Goal: Task Accomplishment & Management: Manage account settings

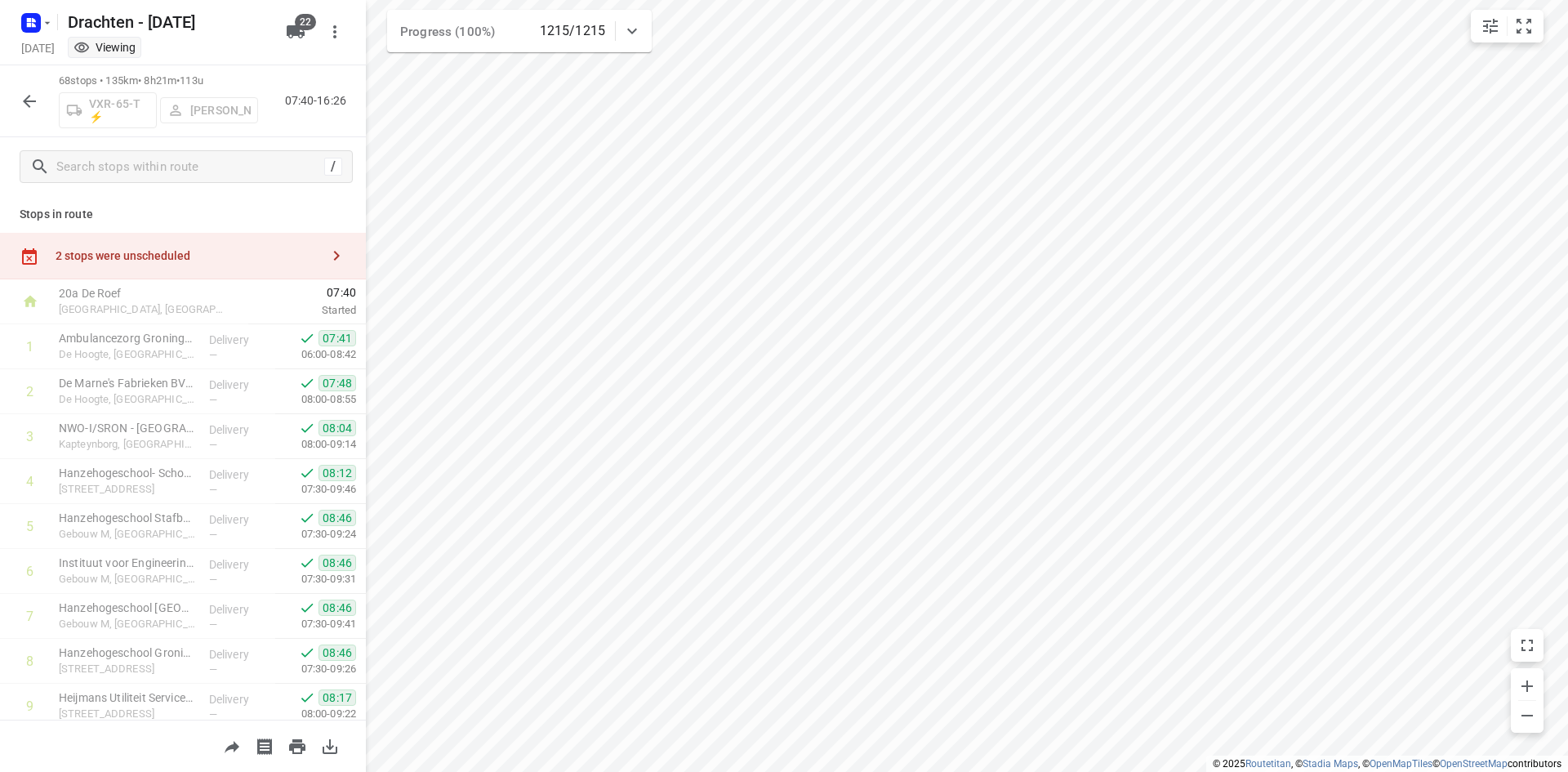
scroll to position [2704, 0]
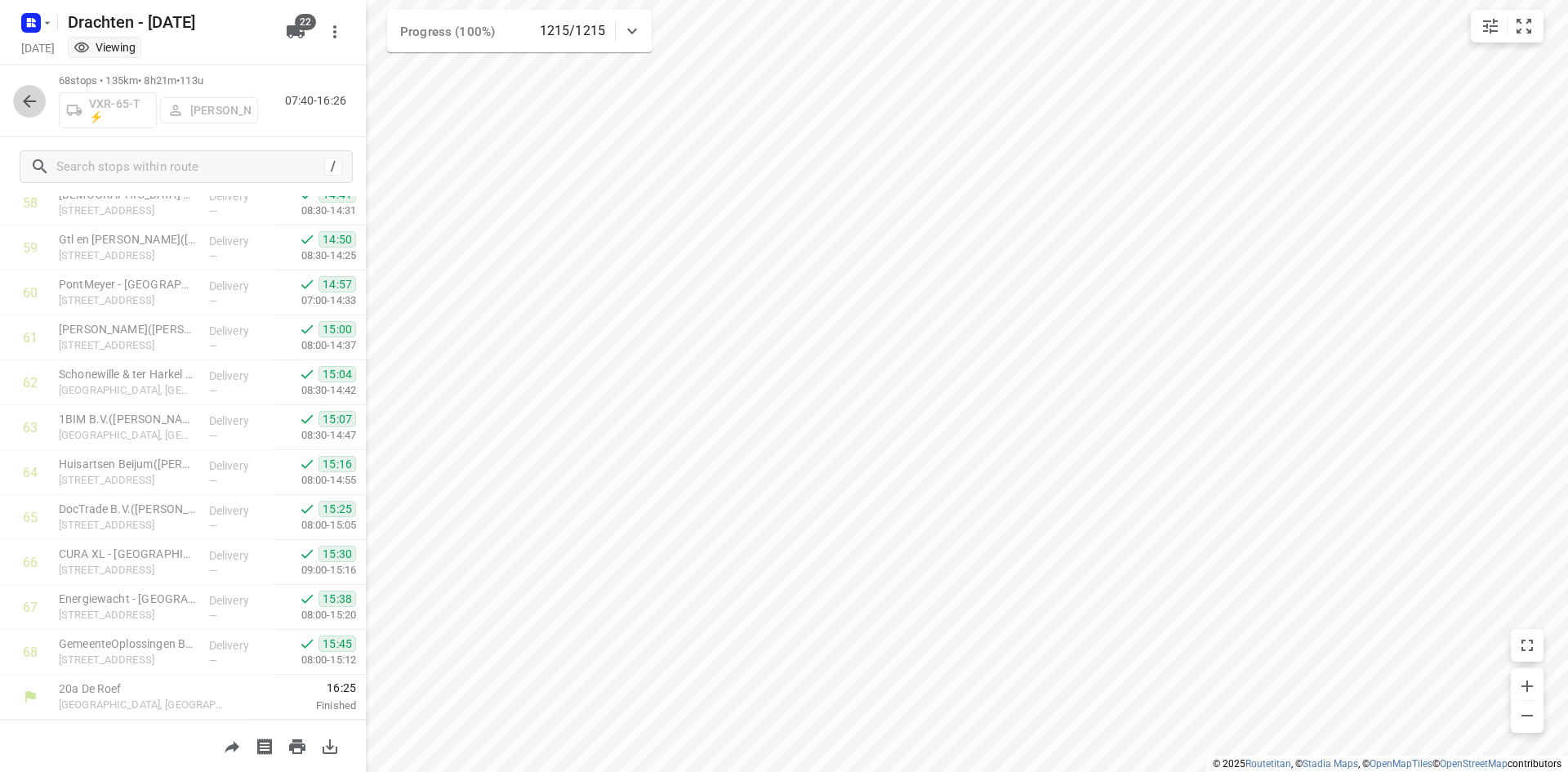
click at [31, 115] on button "button" at bounding box center [29, 101] width 32 height 32
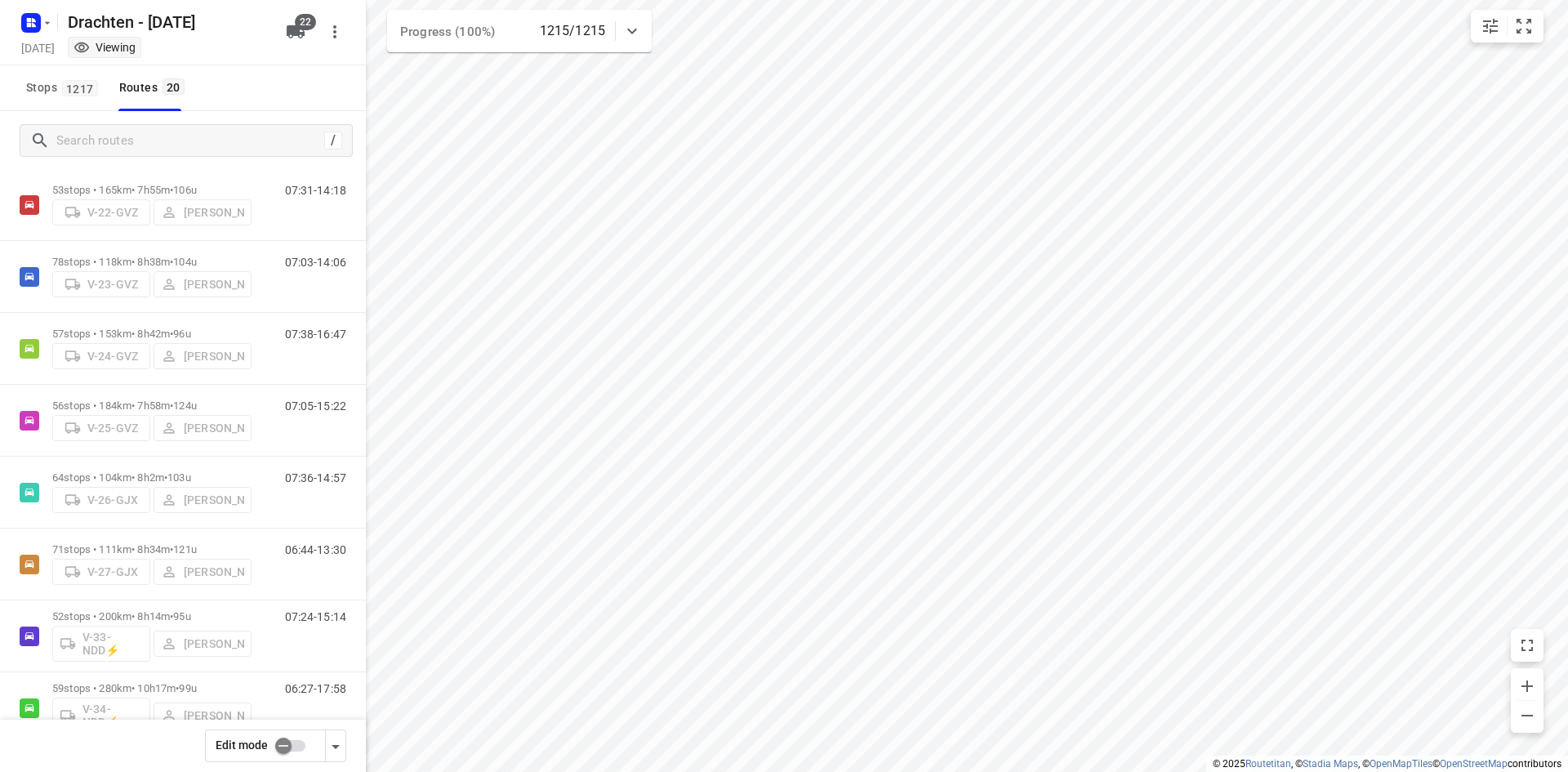
scroll to position [0, 0]
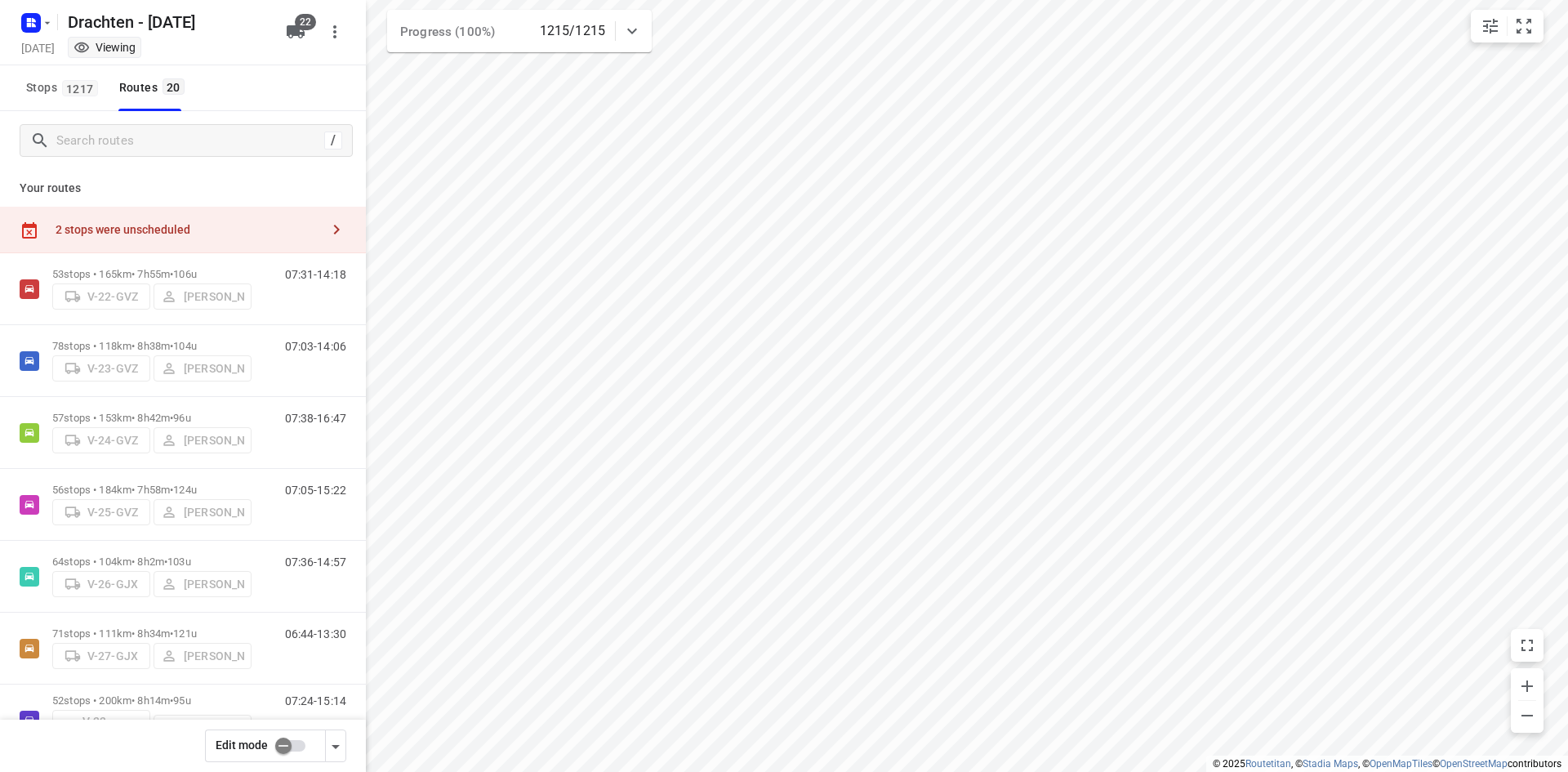
drag, startPoint x: 342, startPoint y: 92, endPoint x: 347, endPoint y: 99, distance: 8.6
click at [342, 91] on div "Stops 1217 Routes 20" at bounding box center [183, 89] width 366 height 46
click at [194, 176] on div "Your routes 2 stops were unscheduled 53 stops • 165km • 7h55m • 106u V-22-GVZ J…" at bounding box center [183, 493] width 366 height 647
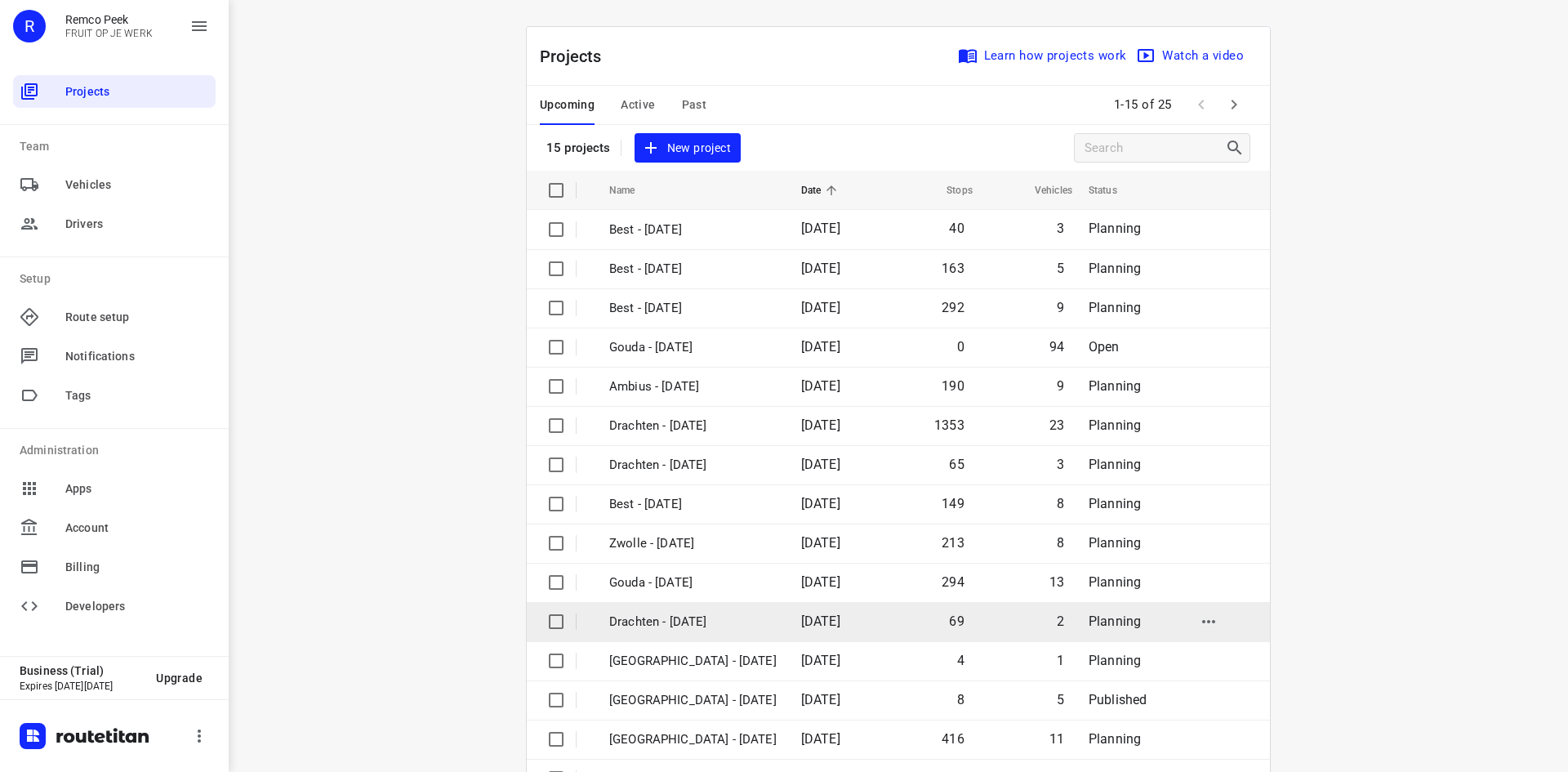
scroll to position [54, 0]
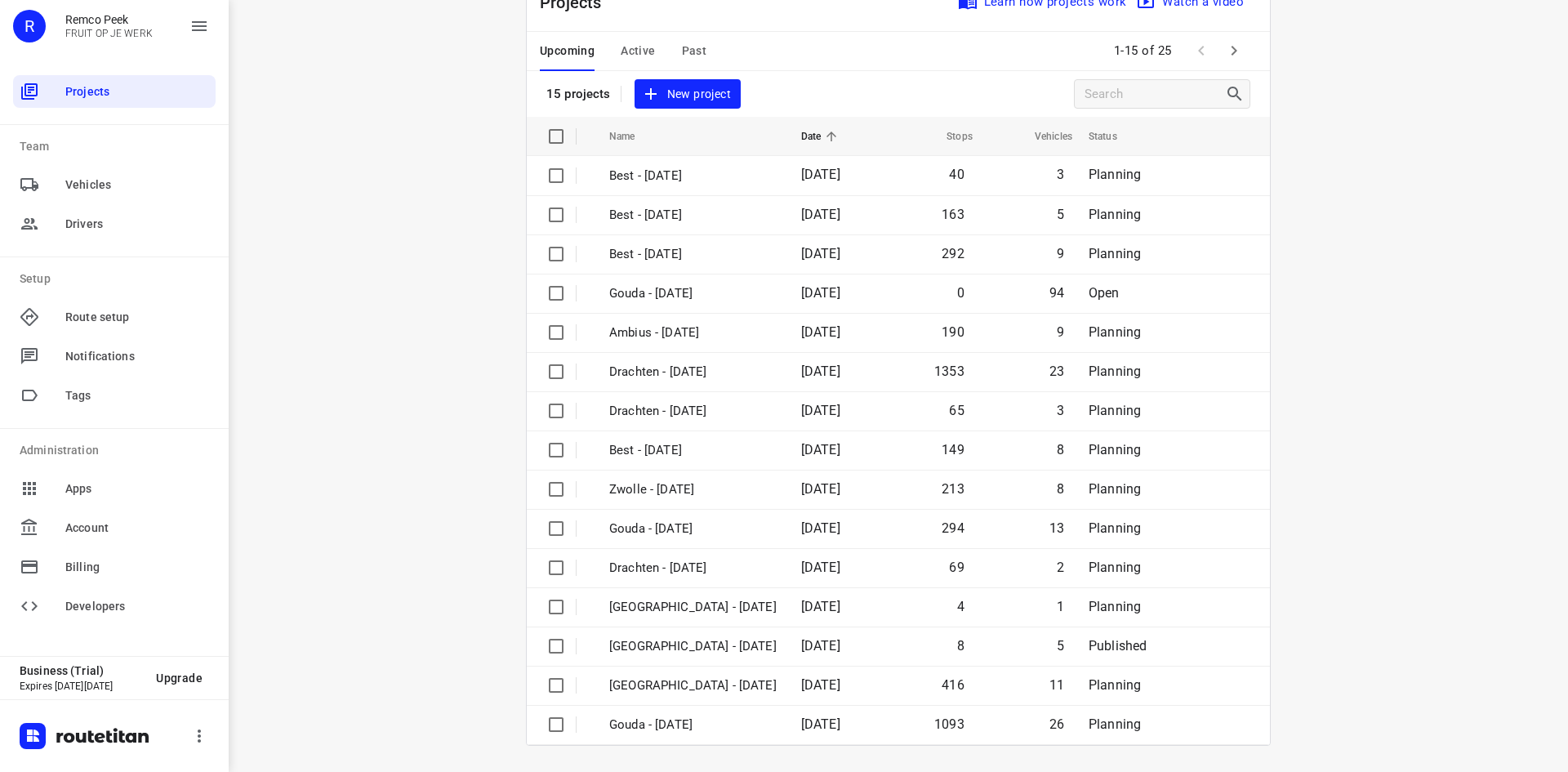
click at [629, 46] on span "Active" at bounding box center [637, 51] width 34 height 20
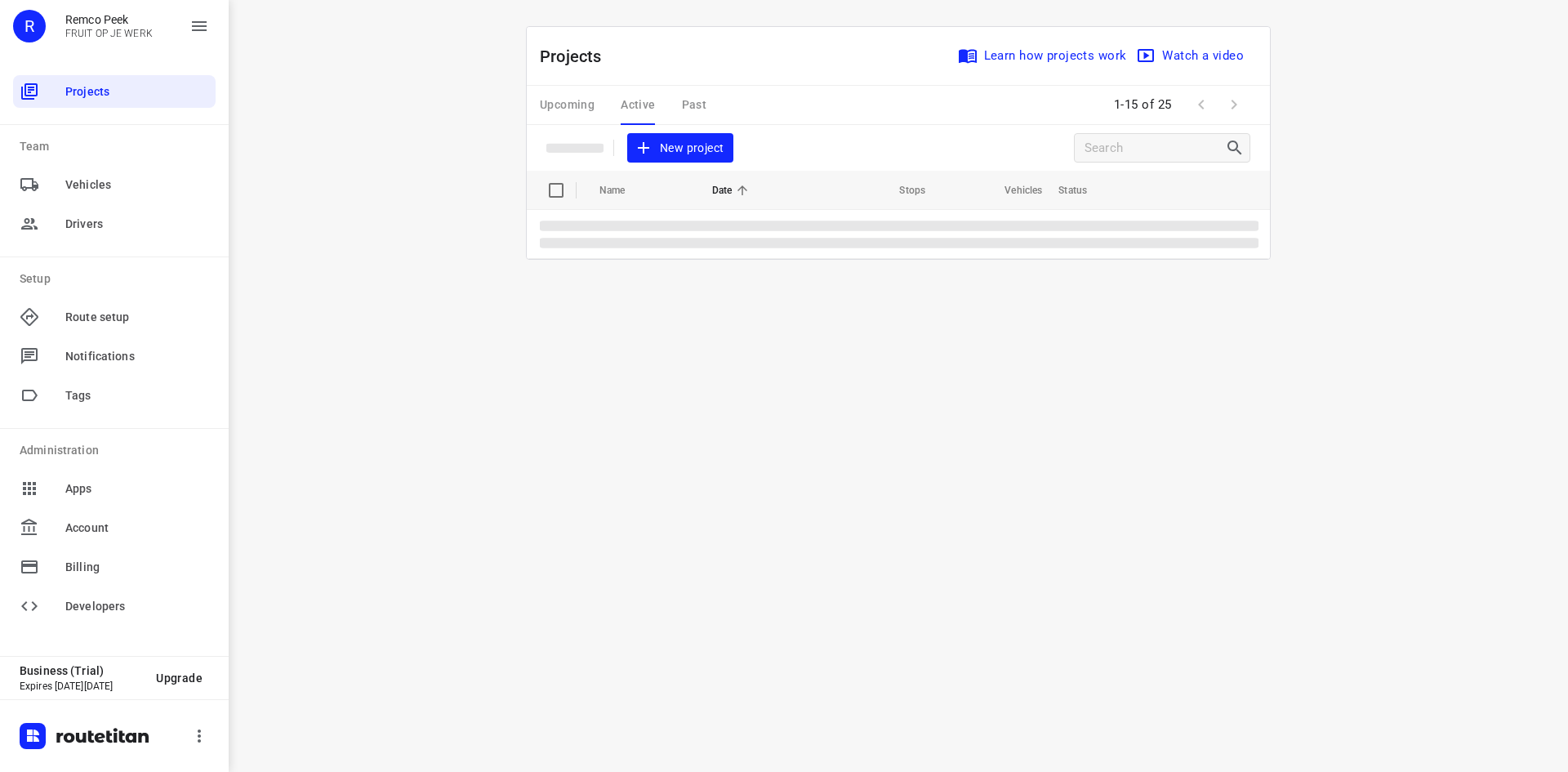
scroll to position [0, 0]
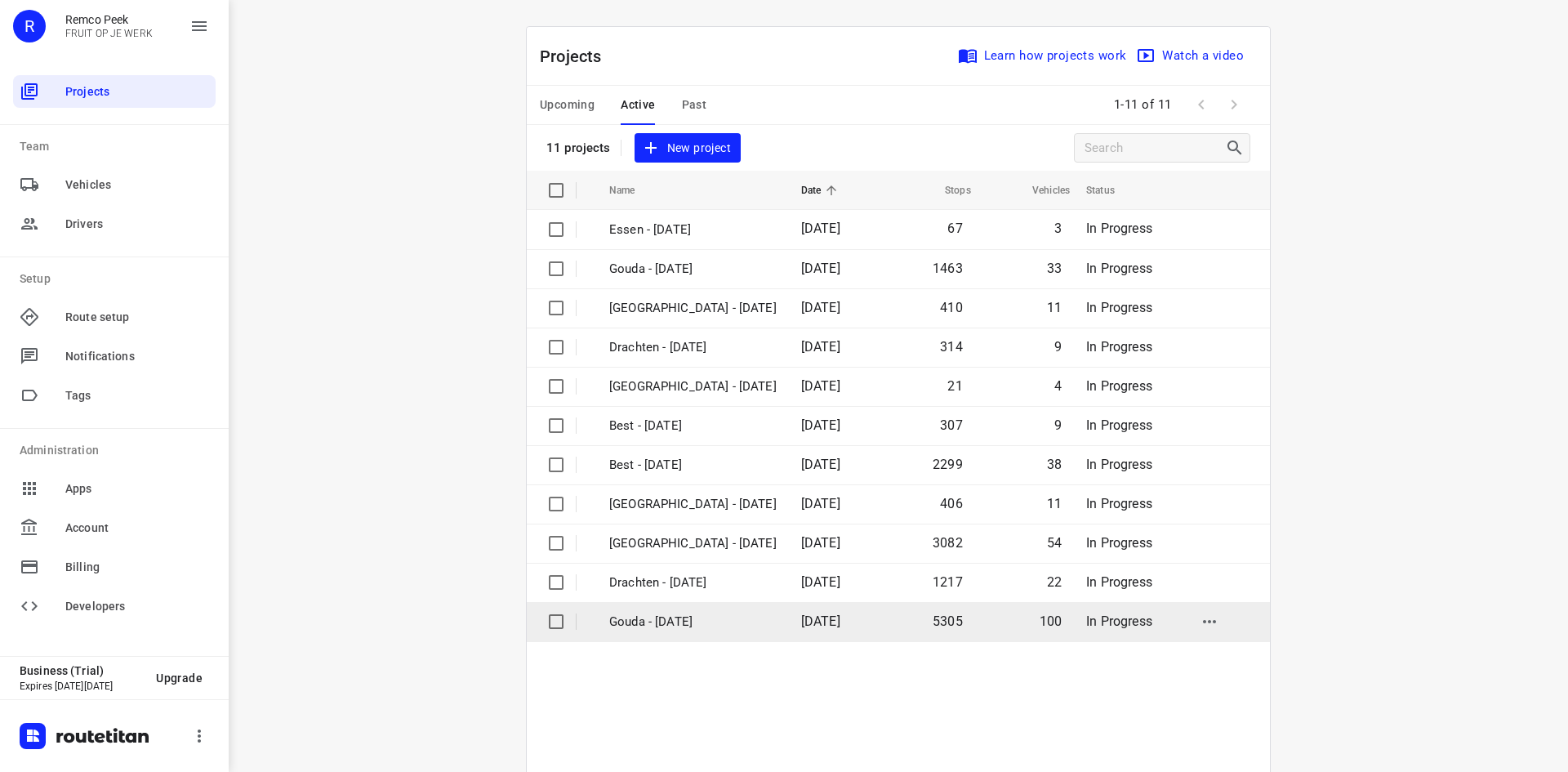
click at [717, 623] on p "Gouda - [DATE]" at bounding box center [693, 621] width 167 height 18
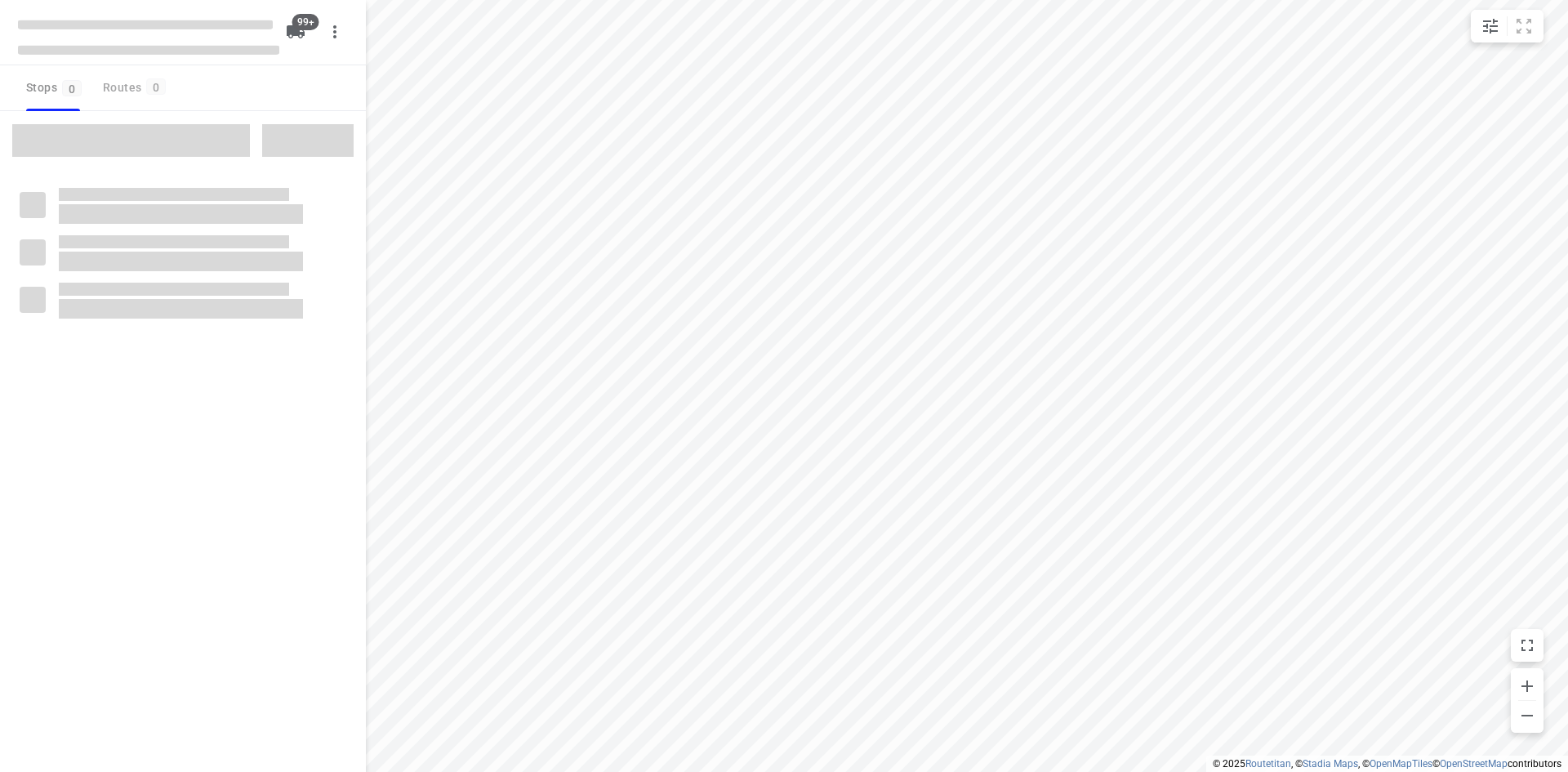
checkbox input "true"
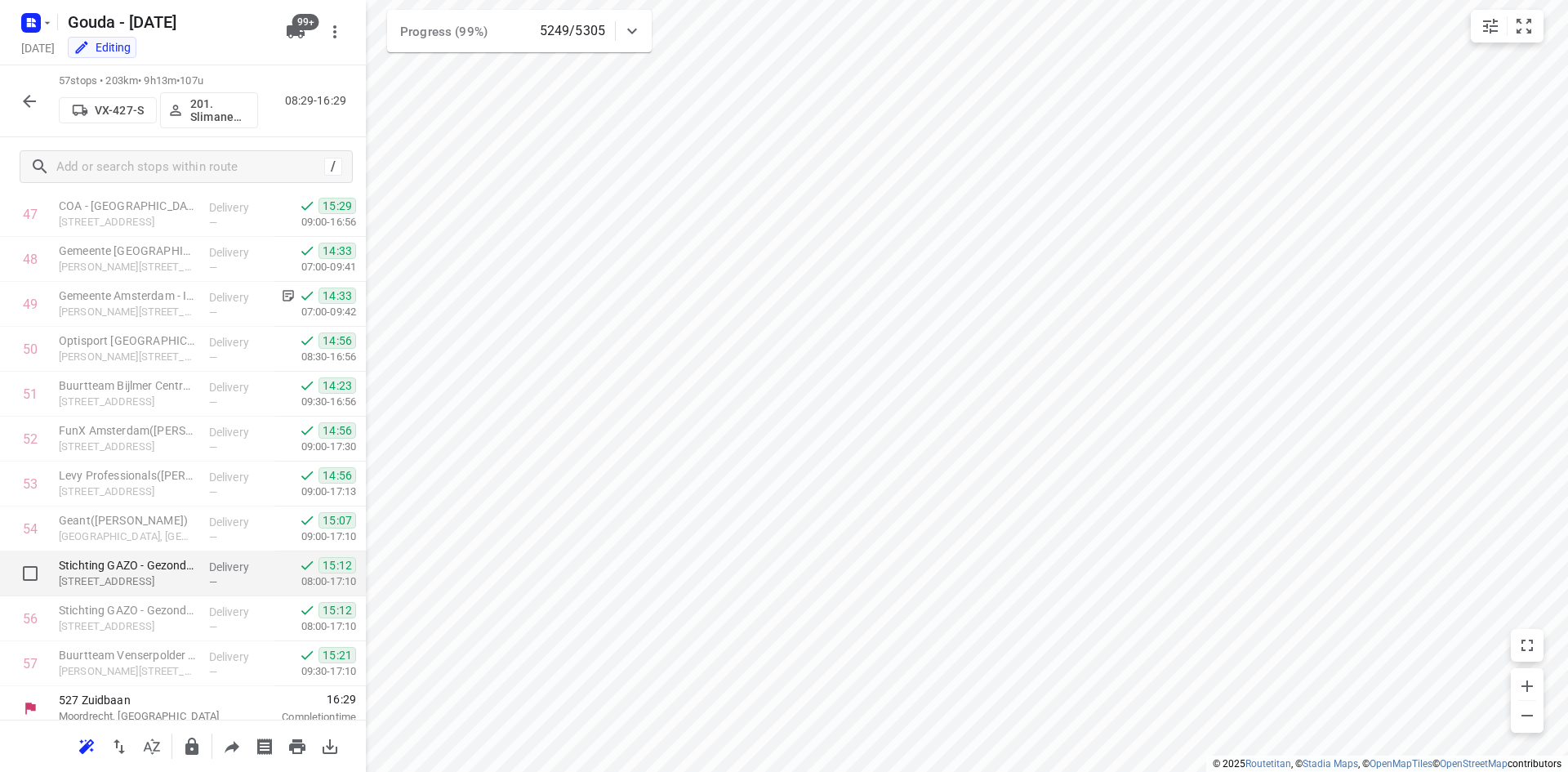
scroll to position [2164, 0]
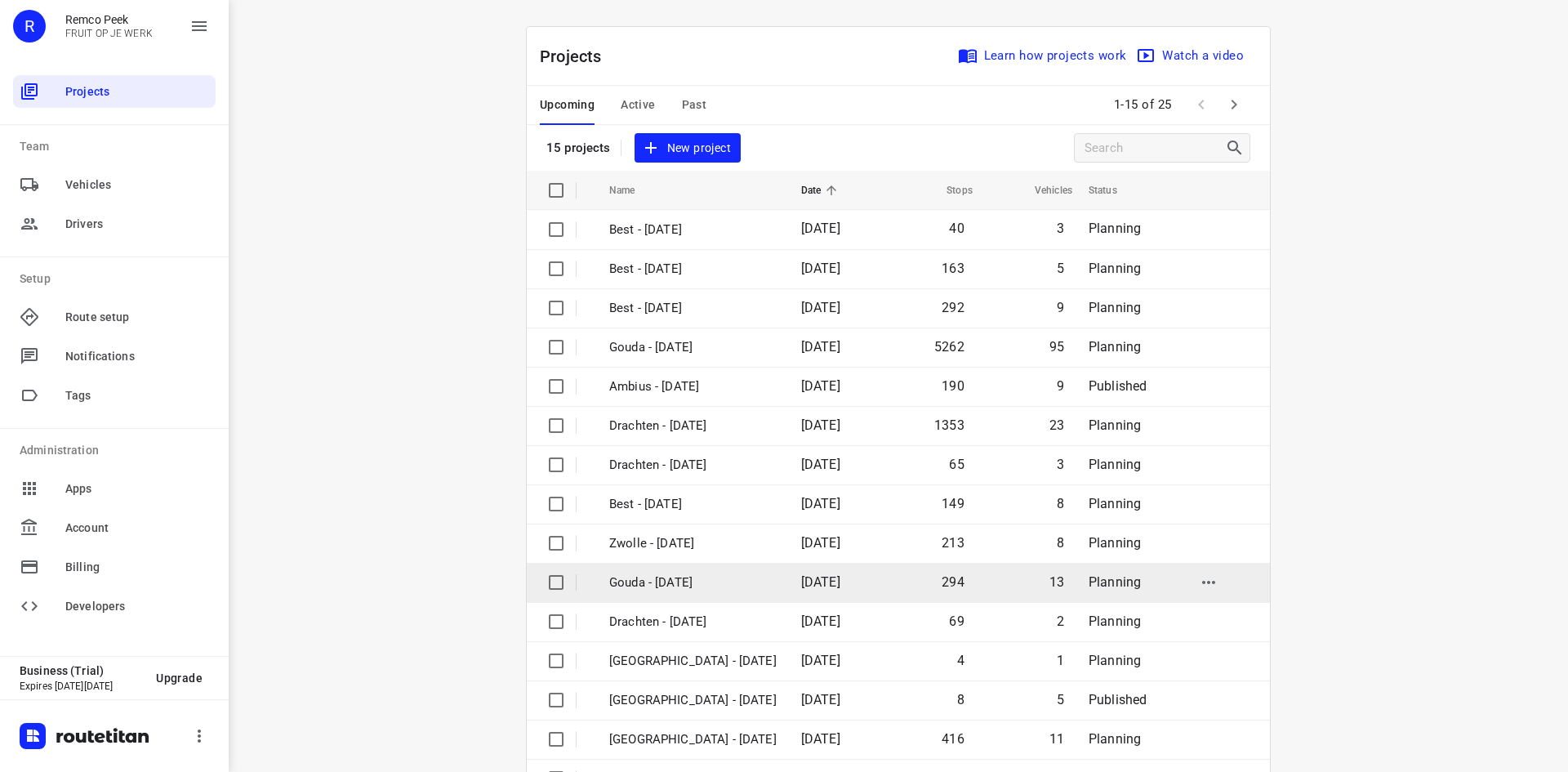
click at [714, 583] on p "Gouda - [DATE]" at bounding box center [693, 583] width 167 height 18
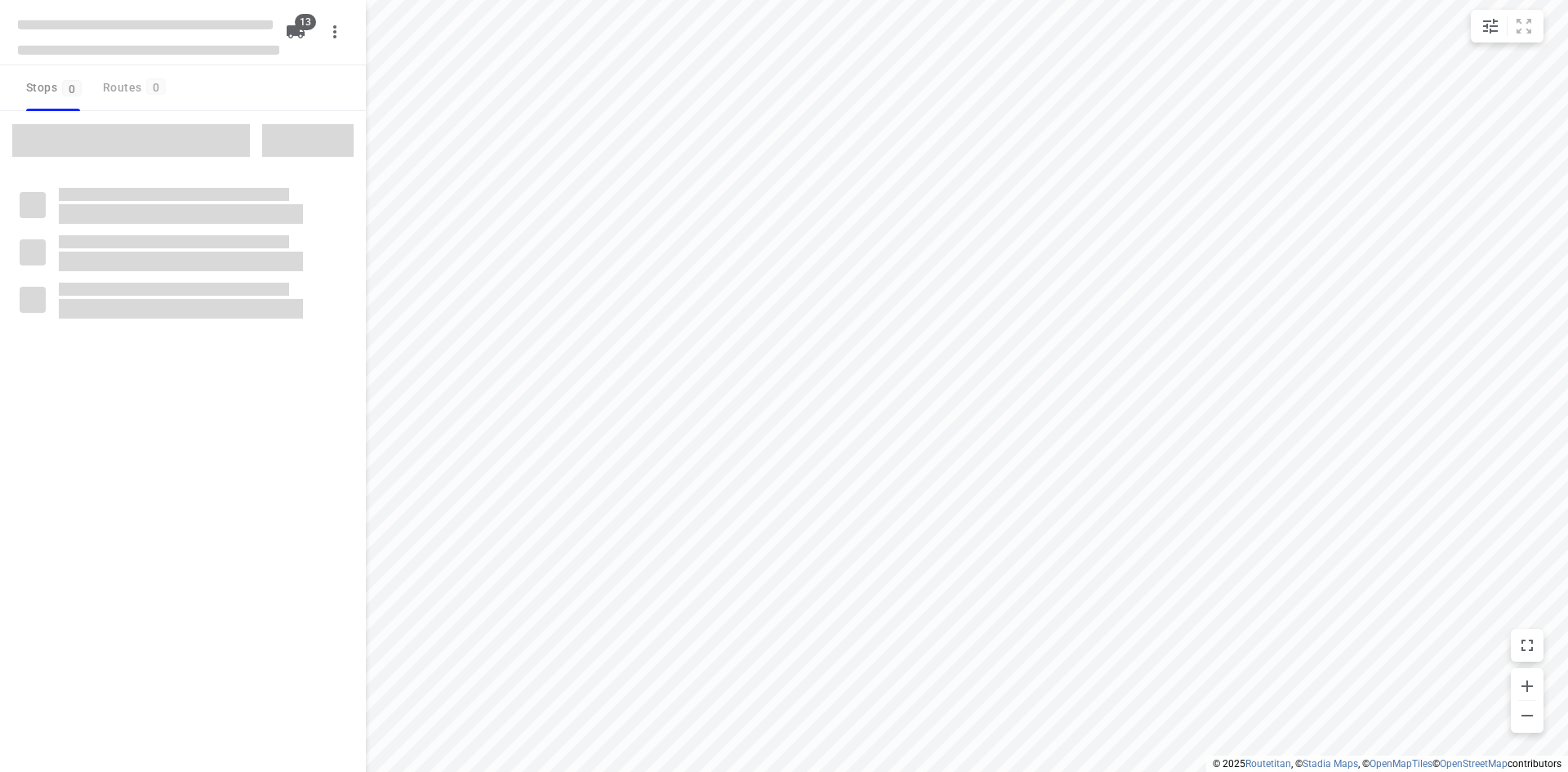
checkbox input "true"
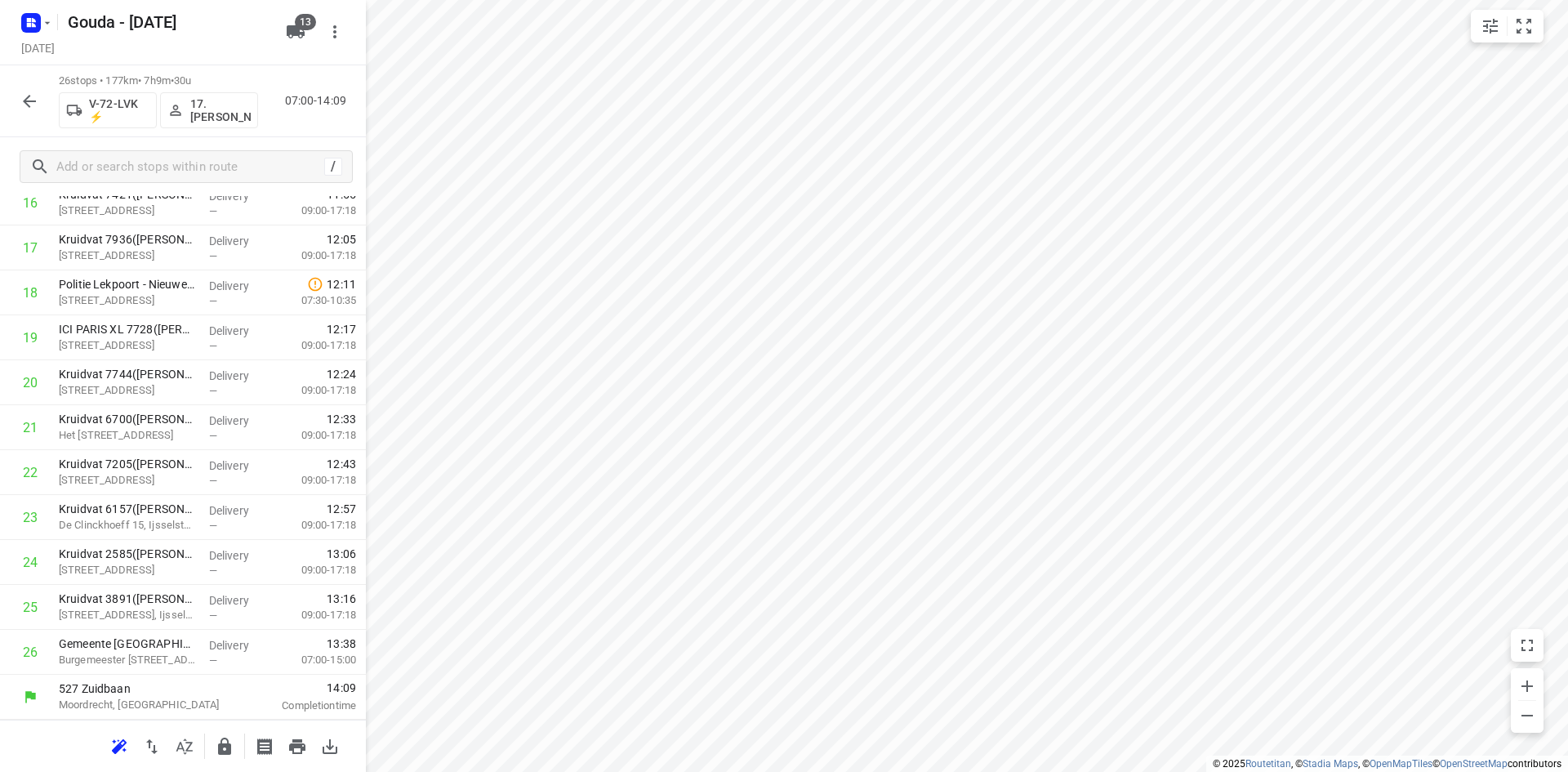
scroll to position [771, 0]
click at [24, 106] on icon "button" at bounding box center [29, 101] width 19 height 19
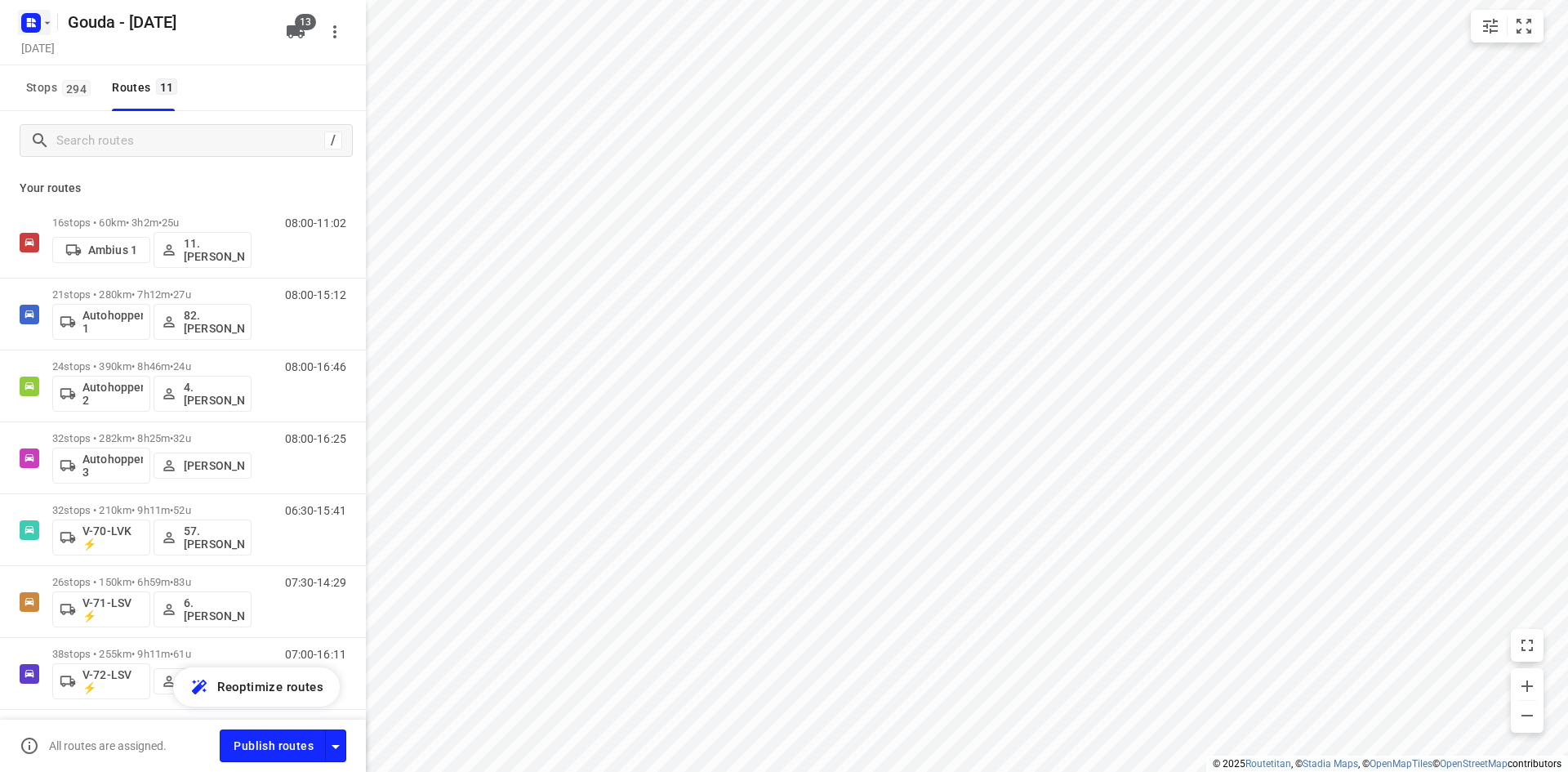
click at [25, 30] on rect "button" at bounding box center [30, 22] width 19 height 19
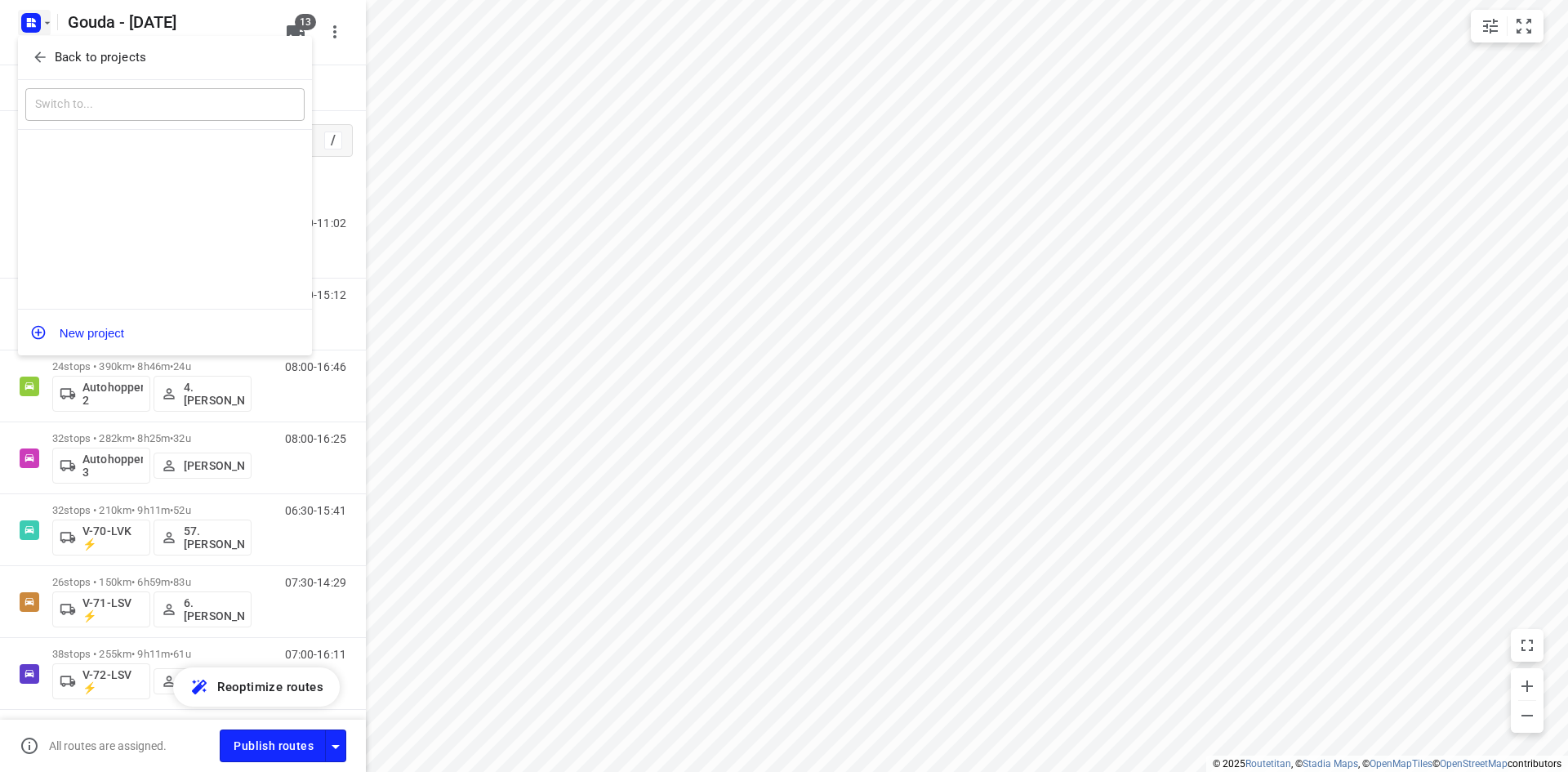
click at [94, 60] on p "Back to projects" at bounding box center [100, 57] width 91 height 18
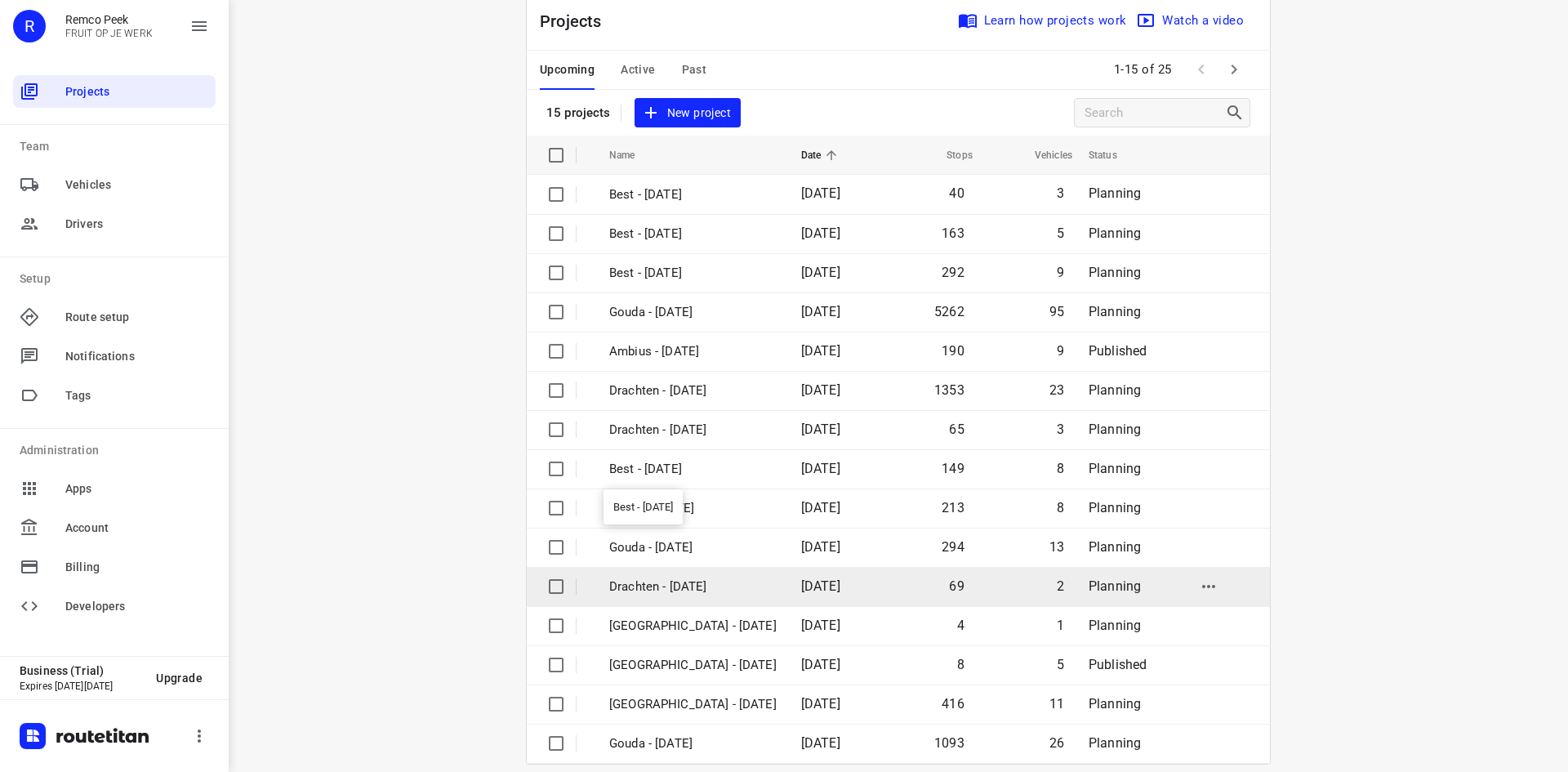
scroll to position [54, 0]
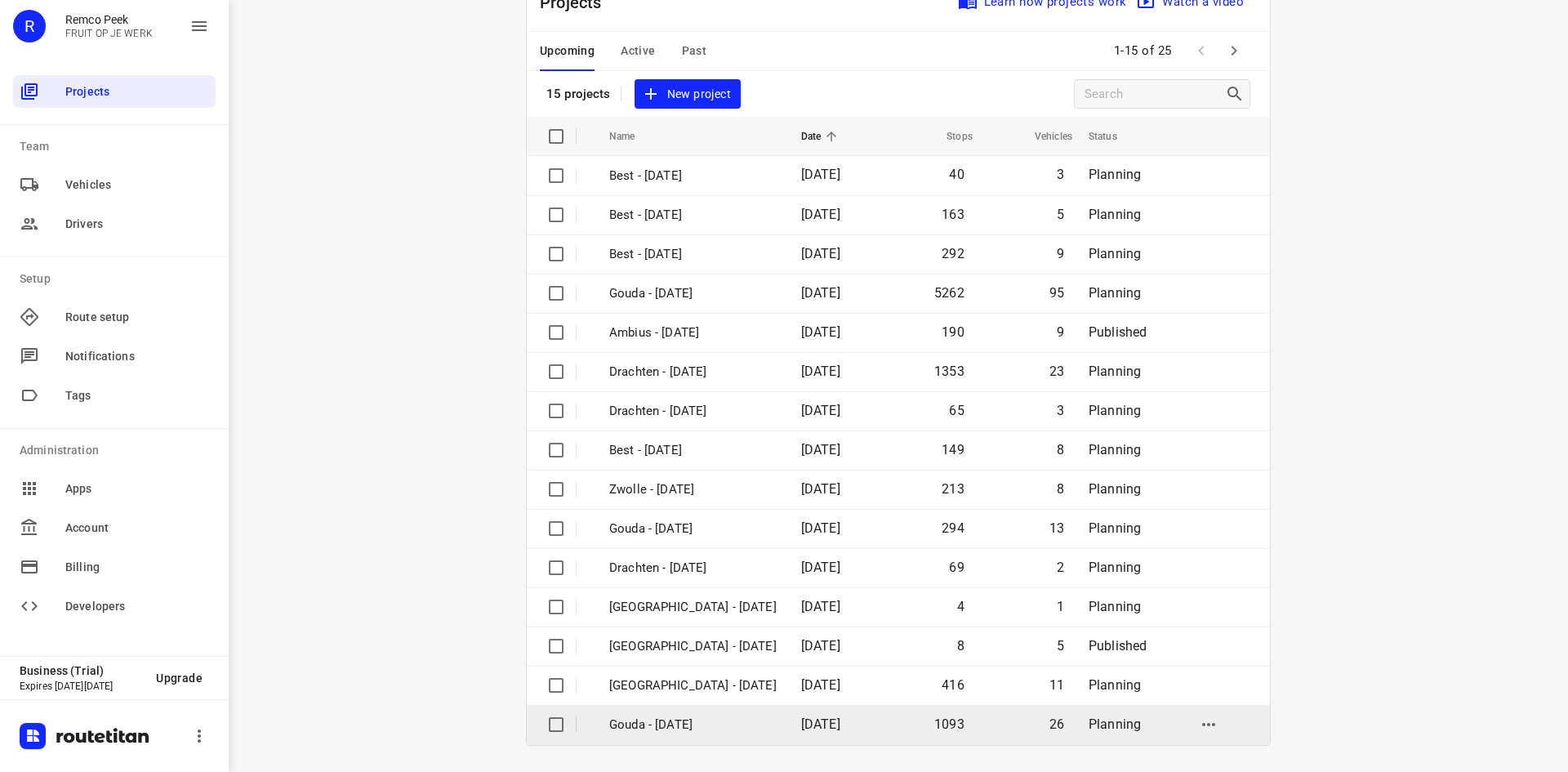
click at [724, 718] on p "Gouda - [DATE]" at bounding box center [693, 725] width 167 height 18
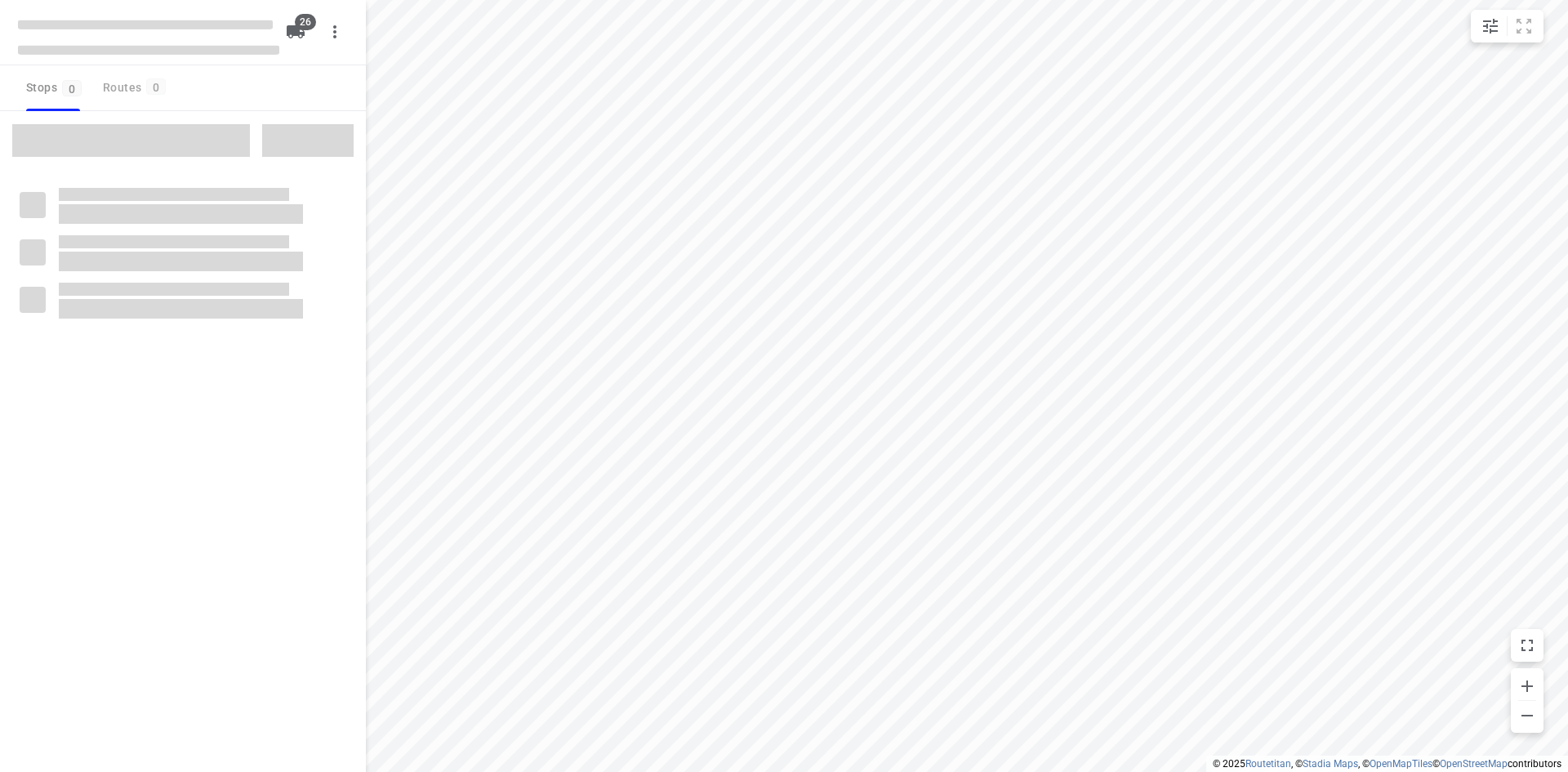
checkbox input "true"
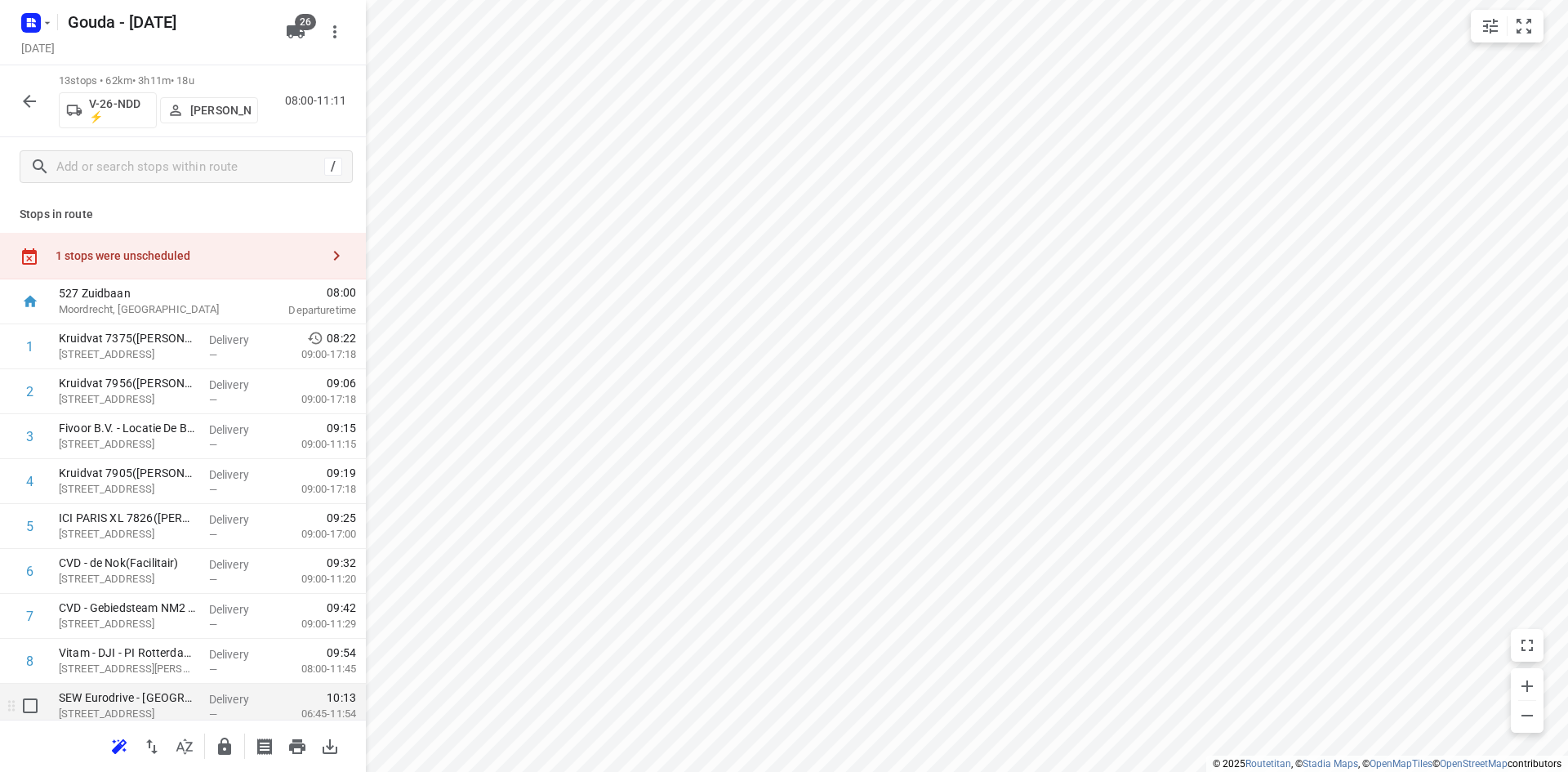
scroll to position [81, 0]
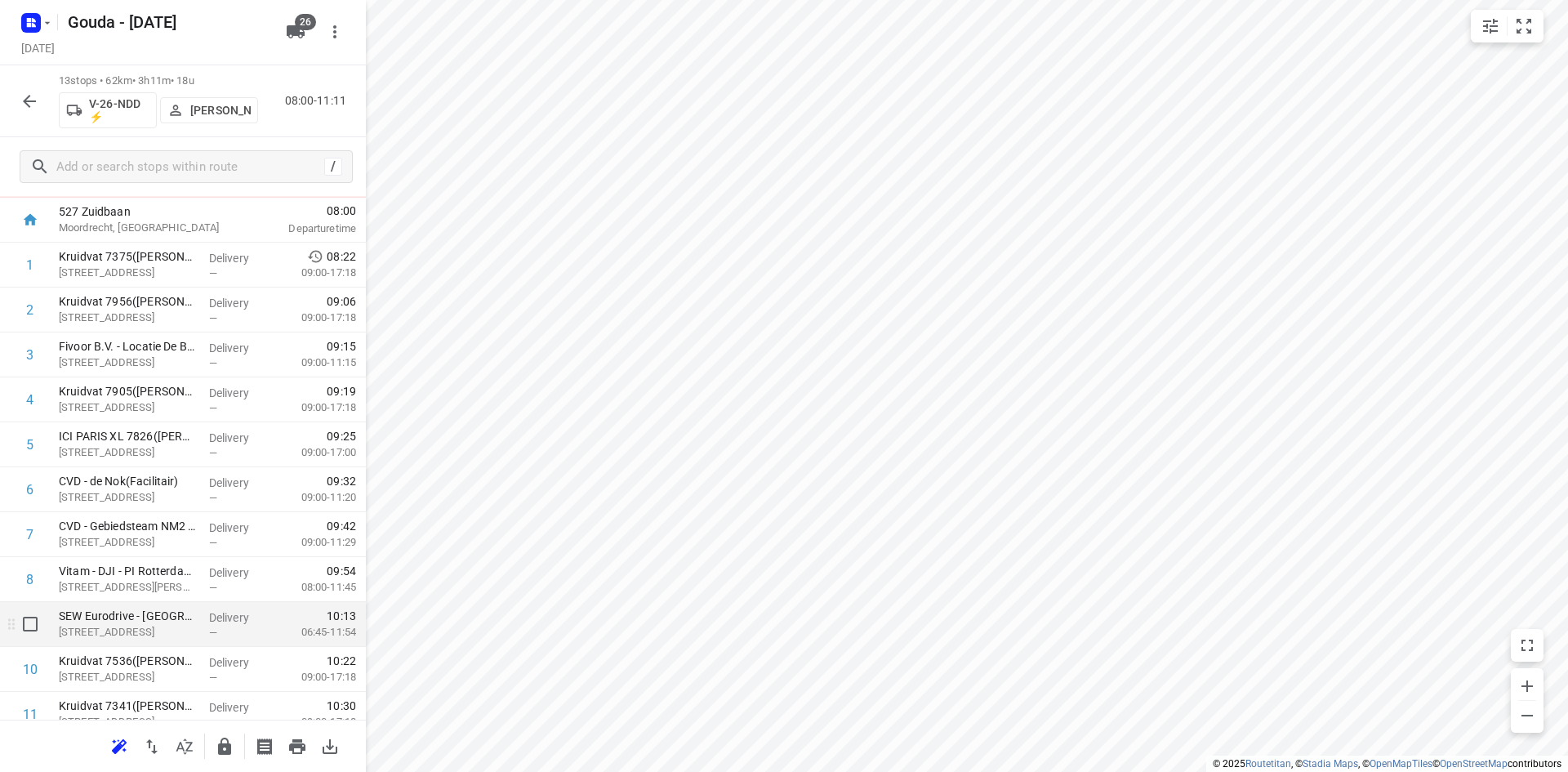
click at [202, 624] on div "Delivery —" at bounding box center [239, 624] width 74 height 45
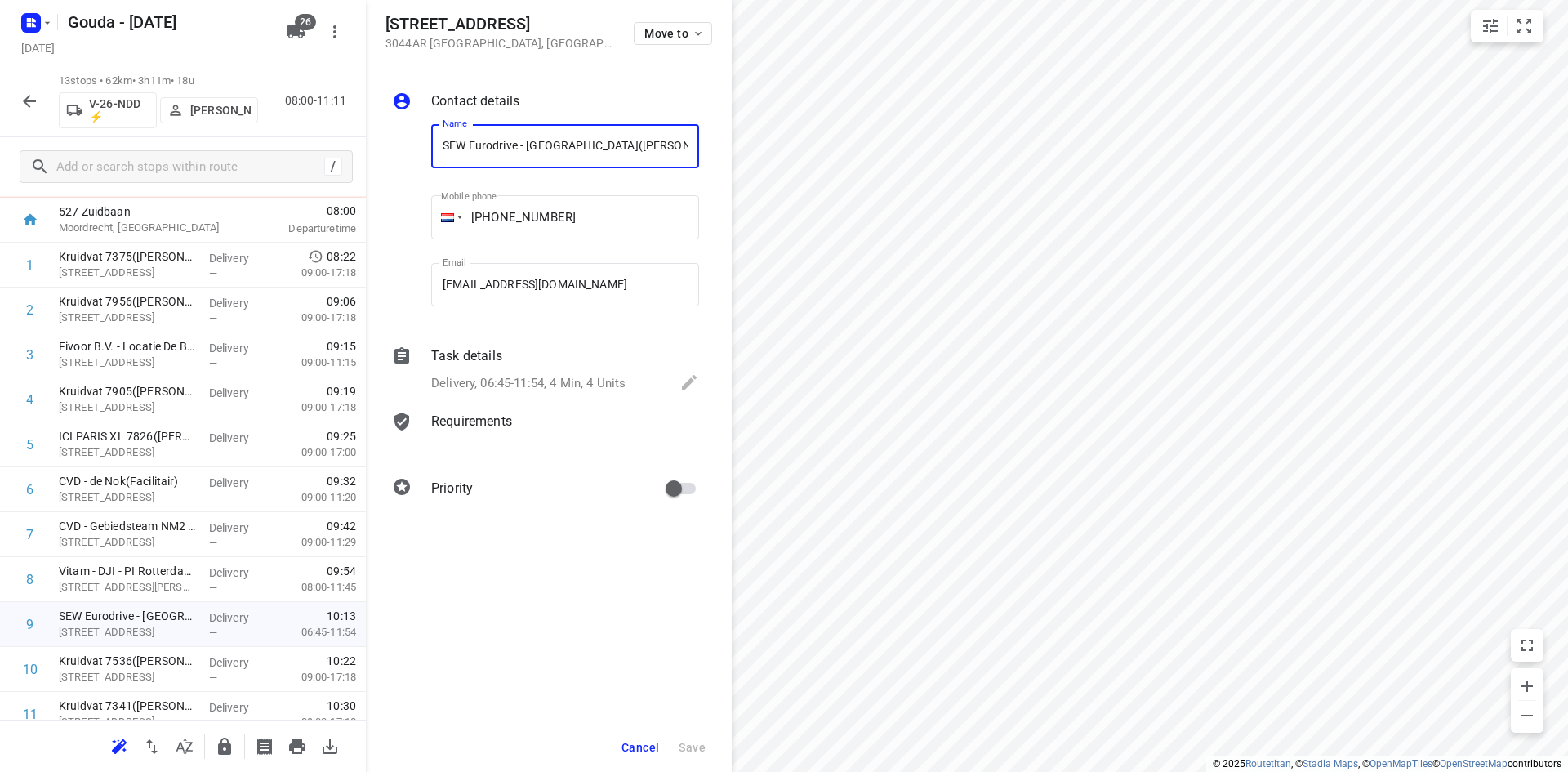
click at [497, 356] on p "Task details" at bounding box center [466, 356] width 71 height 19
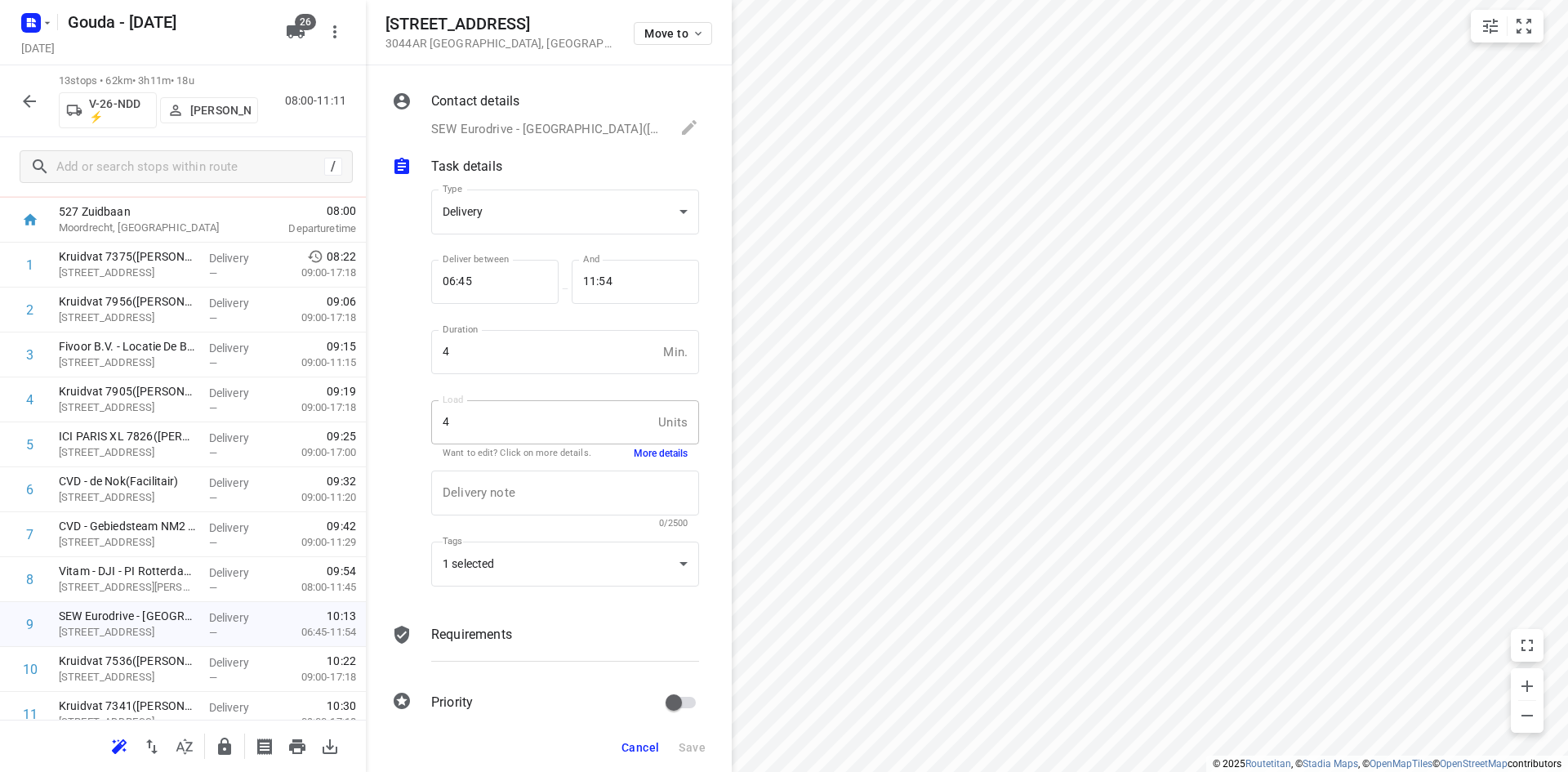
click at [668, 452] on button "More details" at bounding box center [660, 453] width 54 height 14
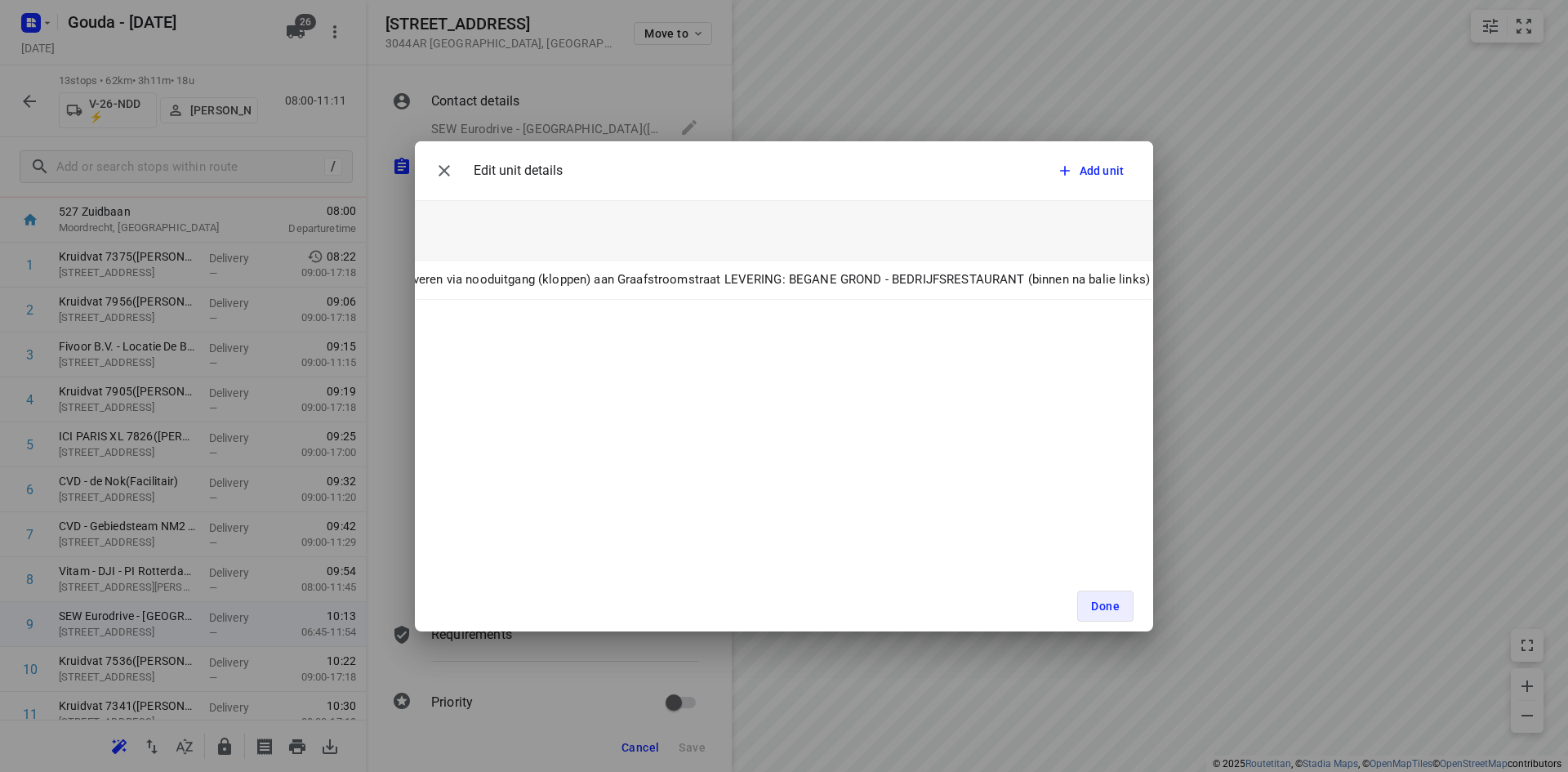
scroll to position [0, 600]
click at [442, 170] on icon "button" at bounding box center [443, 170] width 19 height 19
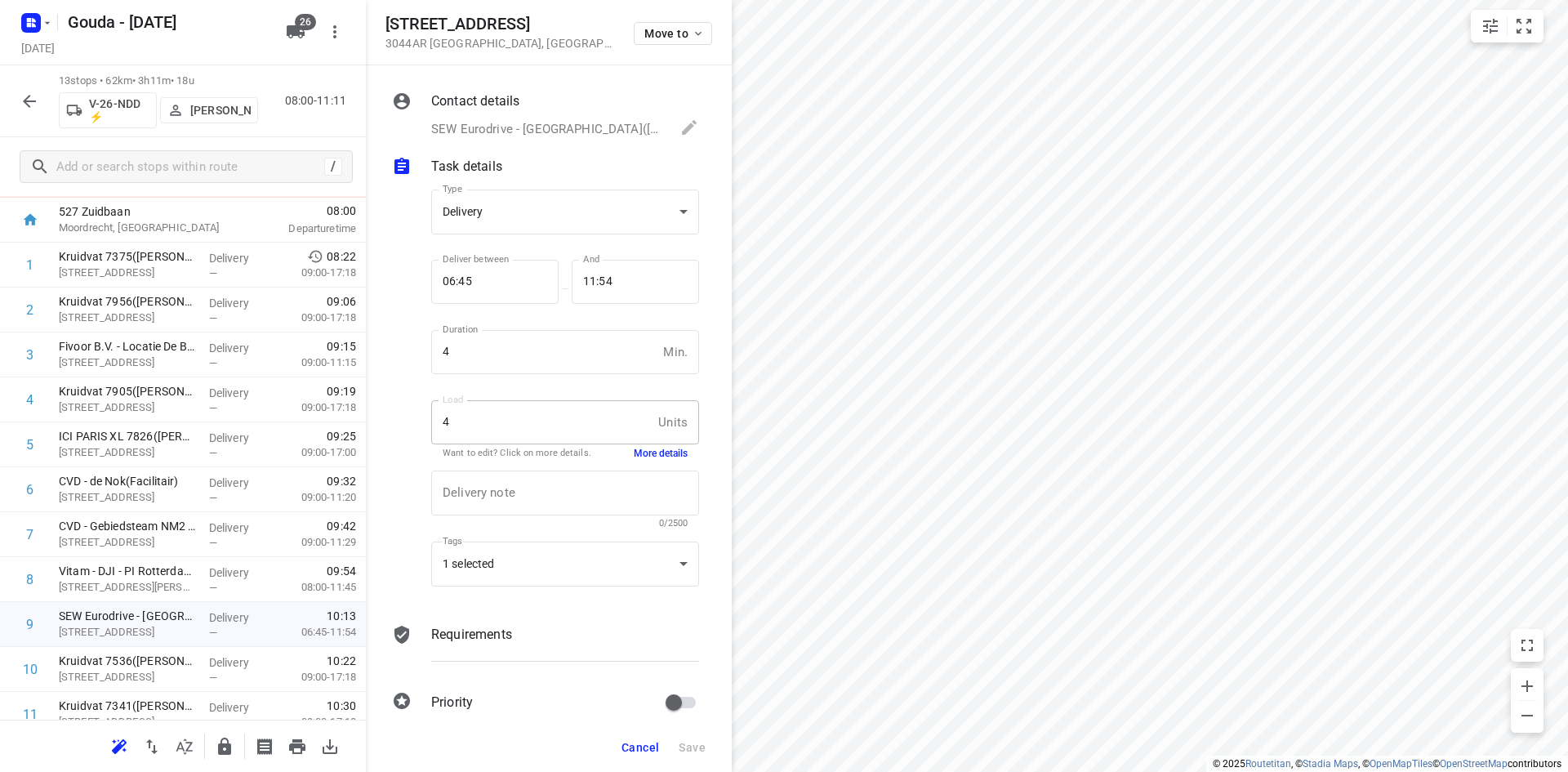
click at [631, 742] on span "Cancel" at bounding box center [640, 747] width 38 height 13
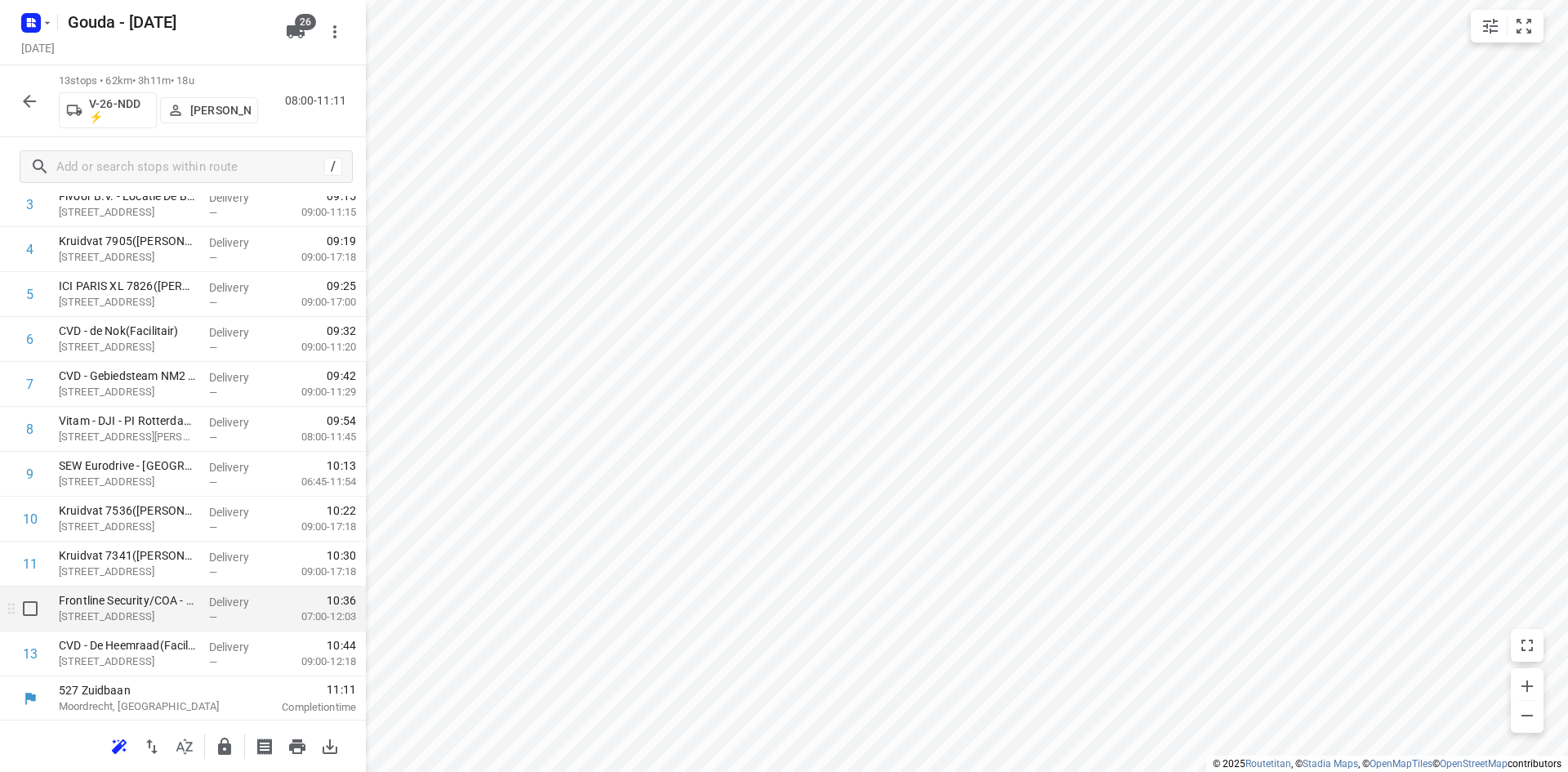
scroll to position [234, 0]
click at [45, 99] on button "button" at bounding box center [29, 101] width 32 height 32
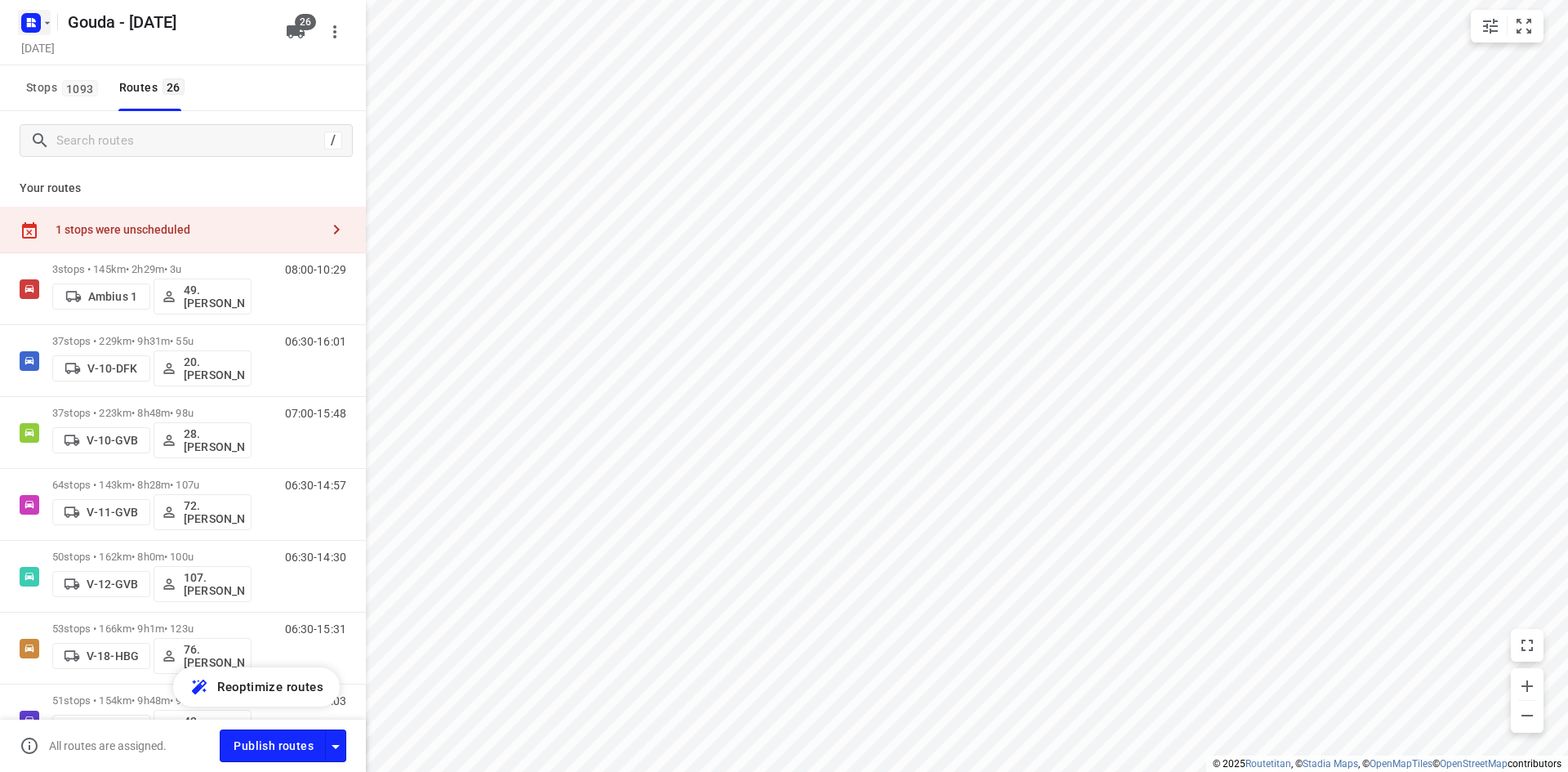
click at [41, 31] on icon "button" at bounding box center [30, 23] width 26 height 26
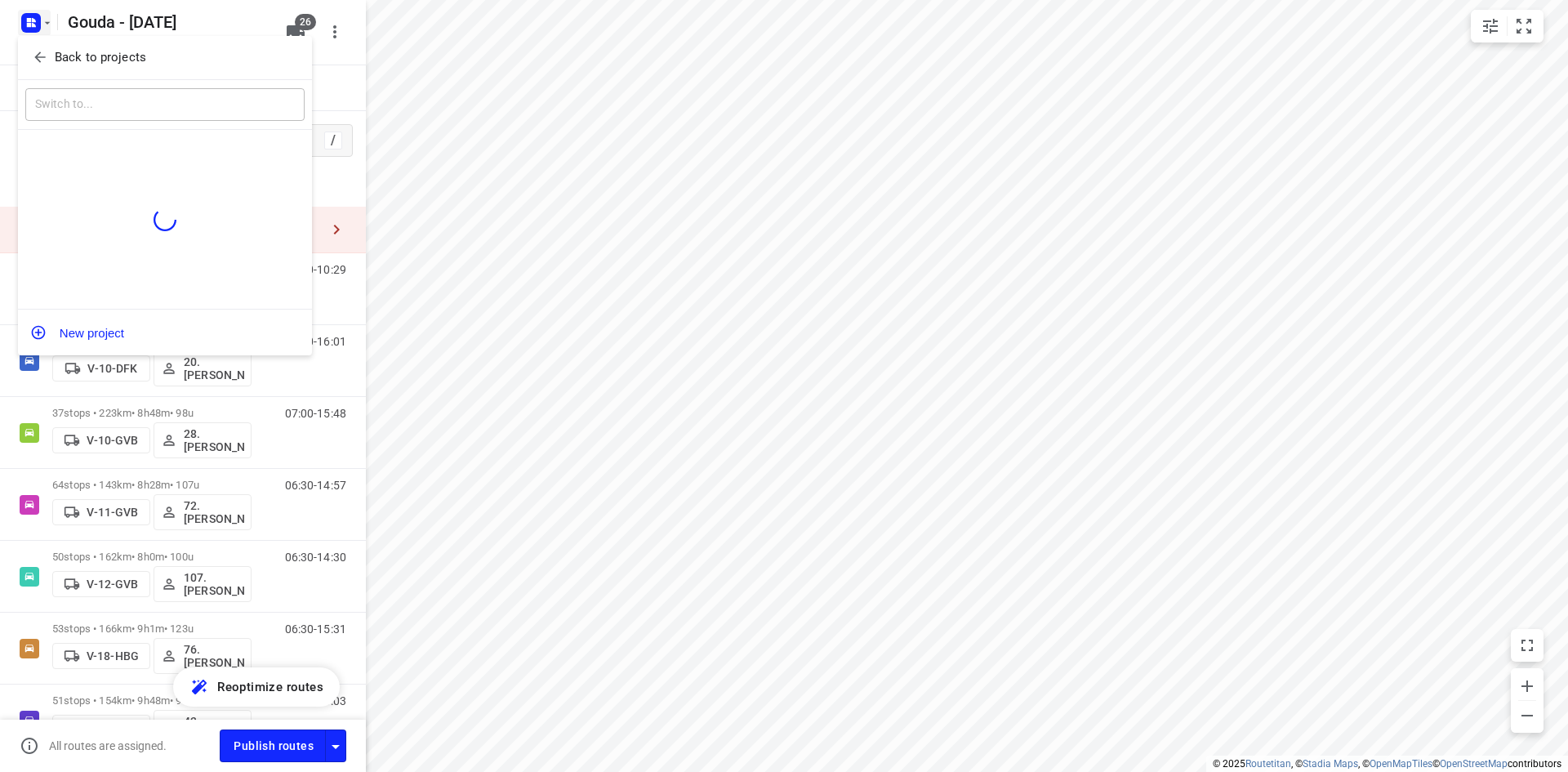
click at [76, 67] on button "Back to projects" at bounding box center [164, 57] width 279 height 27
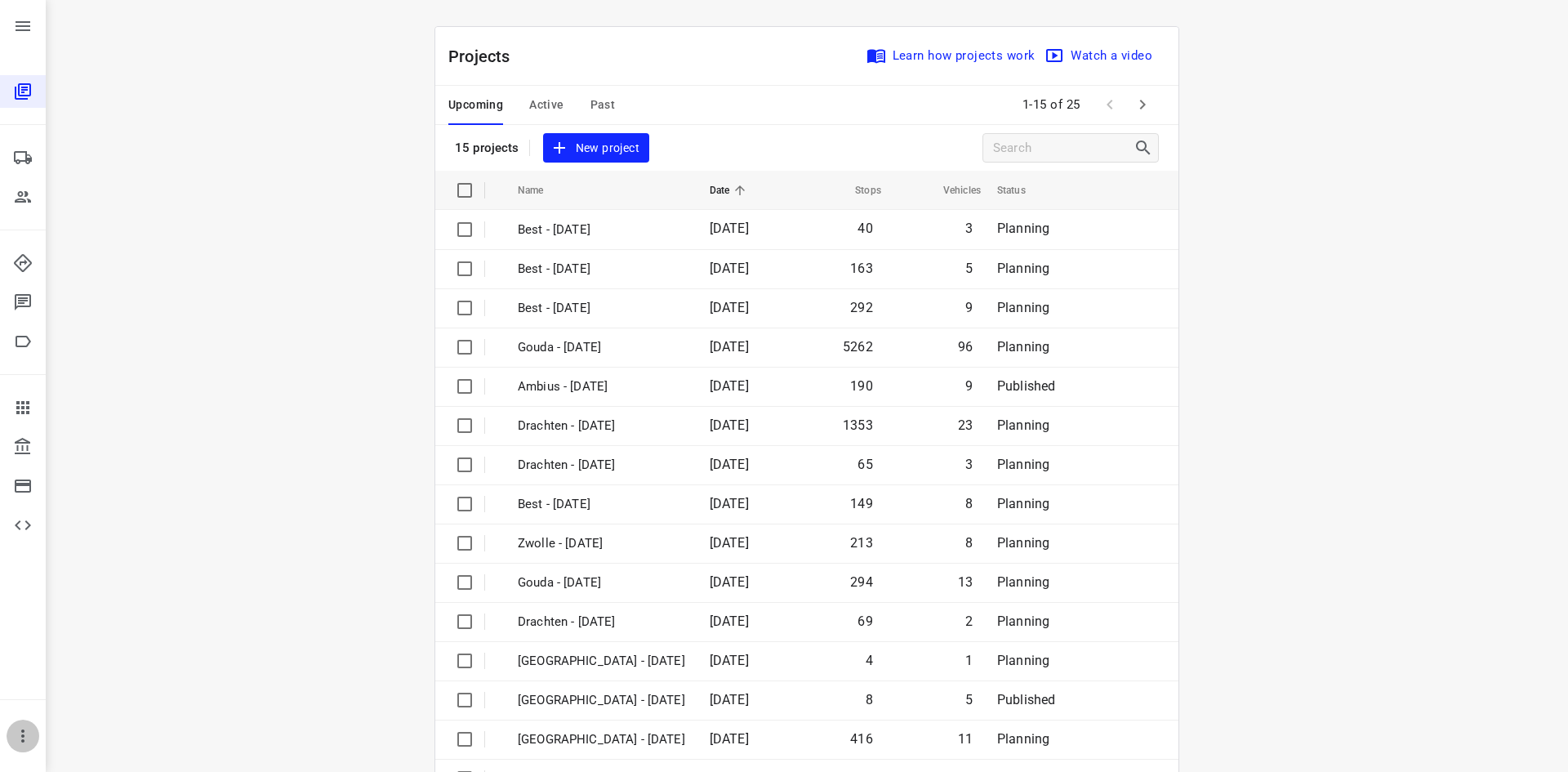
click at [22, 727] on icon "button" at bounding box center [22, 735] width 19 height 19
drag, startPoint x: 290, startPoint y: 645, endPoint x: 300, endPoint y: 642, distance: 10.4
click at [300, 642] on div at bounding box center [784, 386] width 1568 height 772
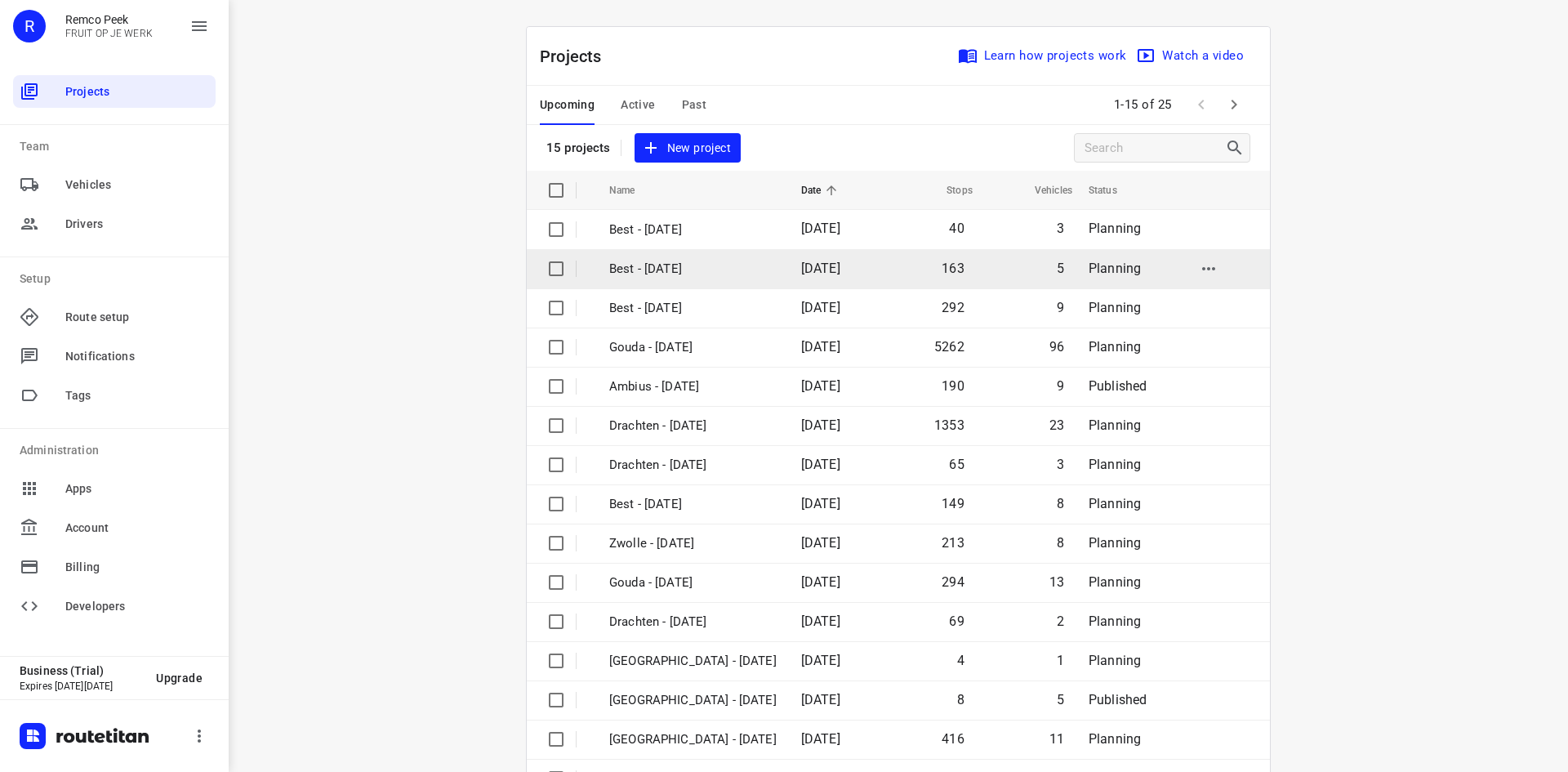
click at [641, 263] on p "Best - [DATE]" at bounding box center [693, 269] width 167 height 18
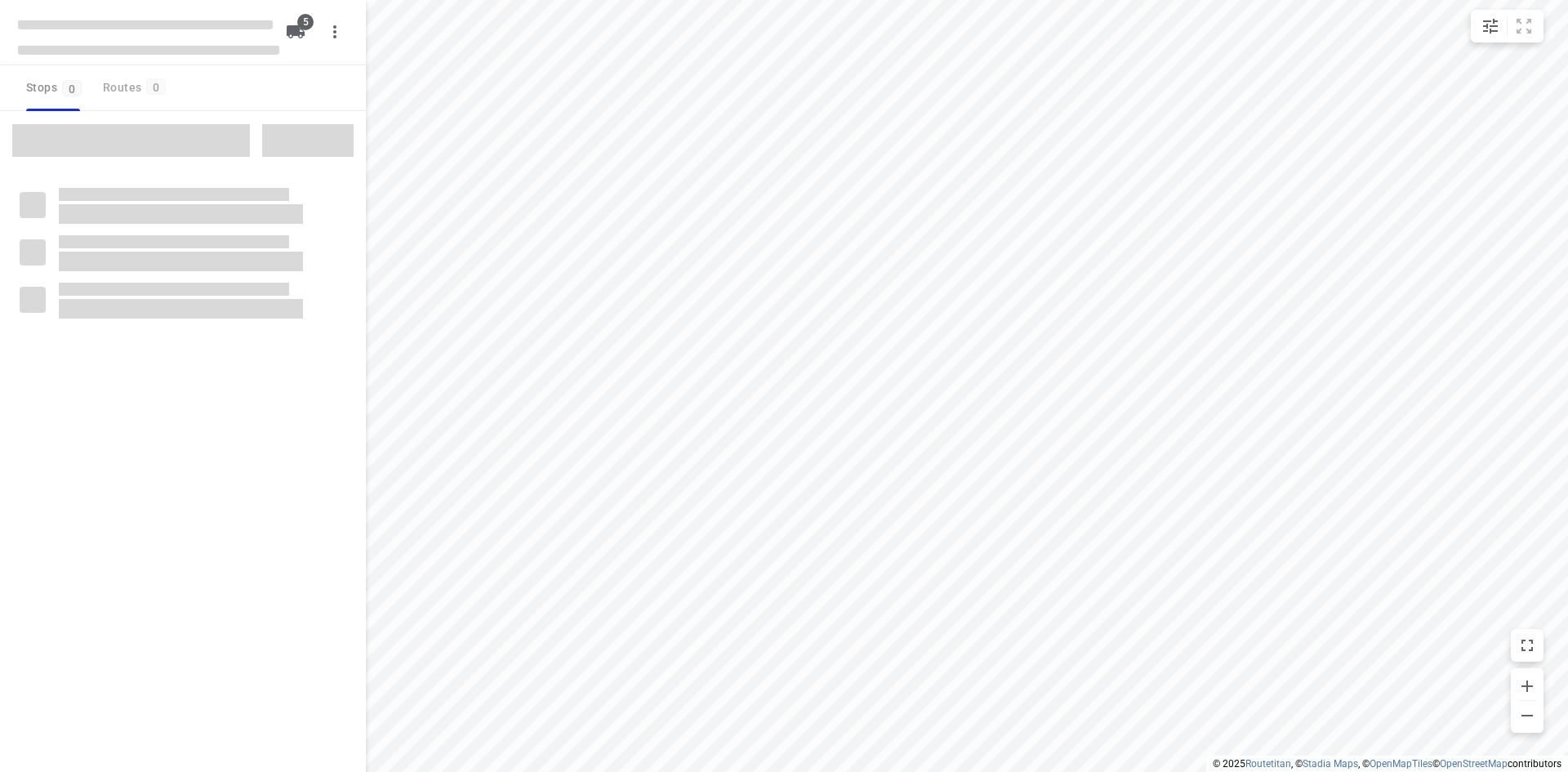
checkbox input "true"
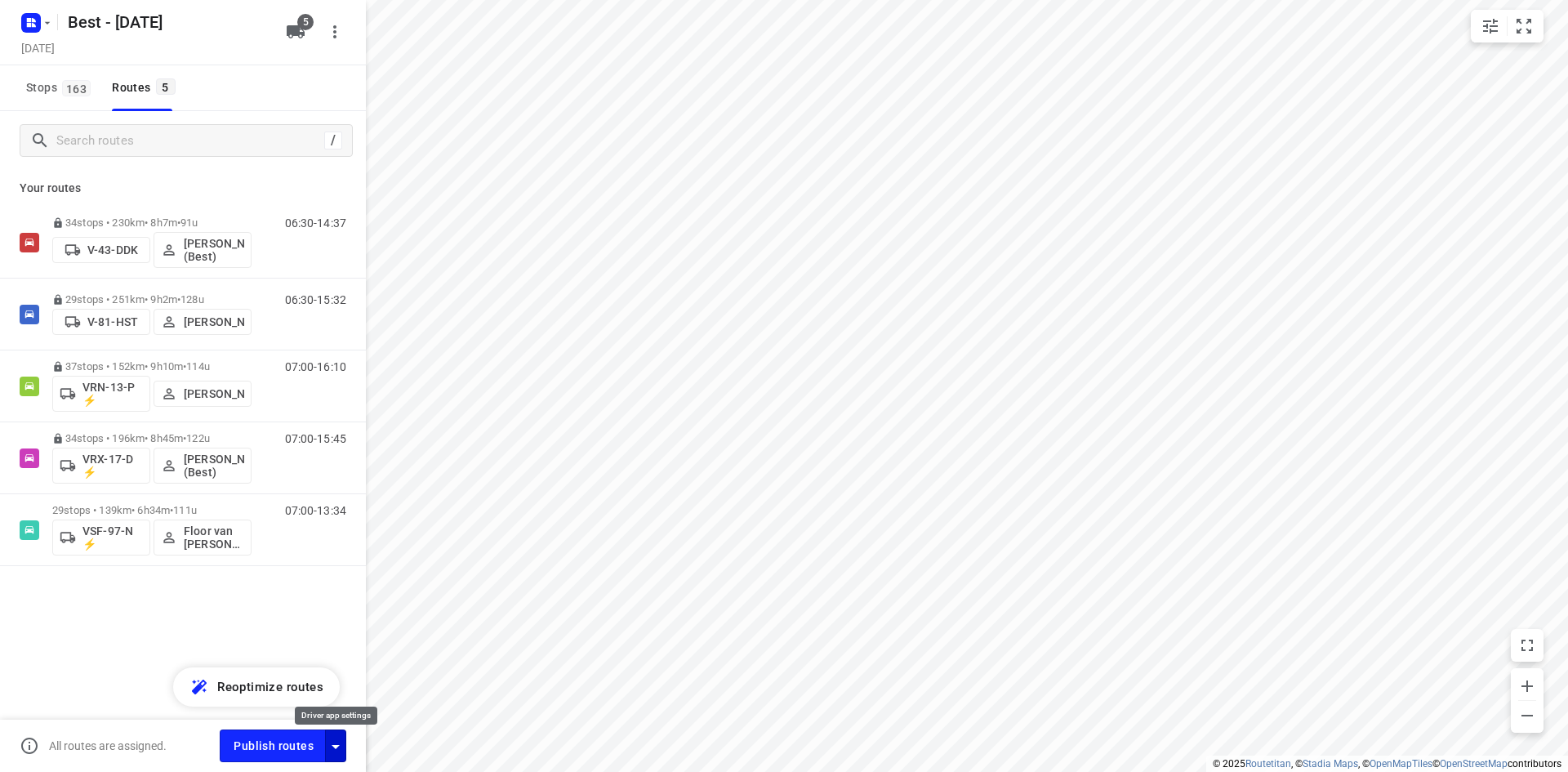
click at [335, 743] on icon "button" at bounding box center [335, 746] width 19 height 19
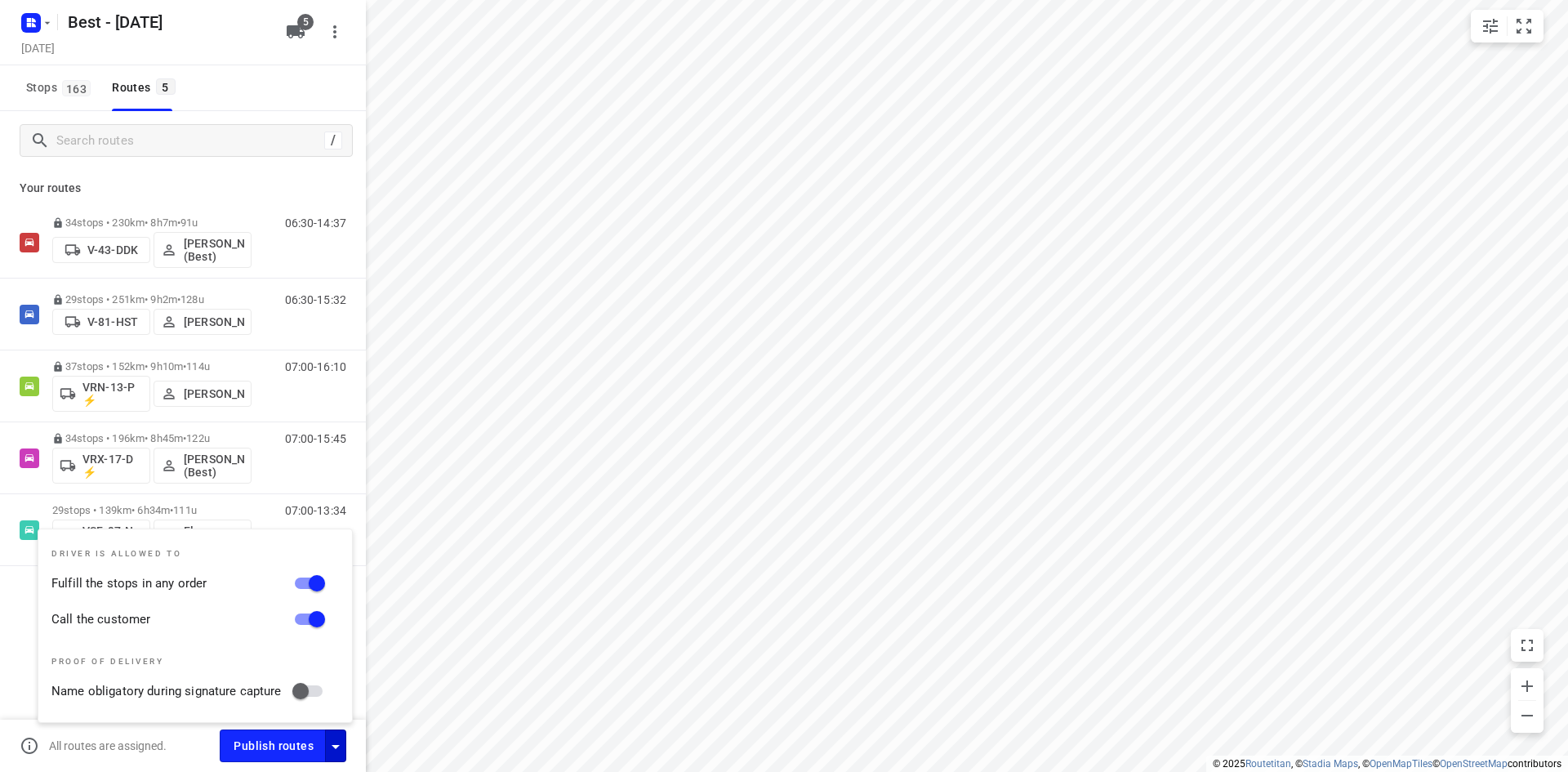
click at [18, 610] on div "34 stops • 230km • 8h7m • 91u V-43-DDK Mustafa Omar (Best) 06:30-14:37 29 stops…" at bounding box center [183, 443] width 366 height 474
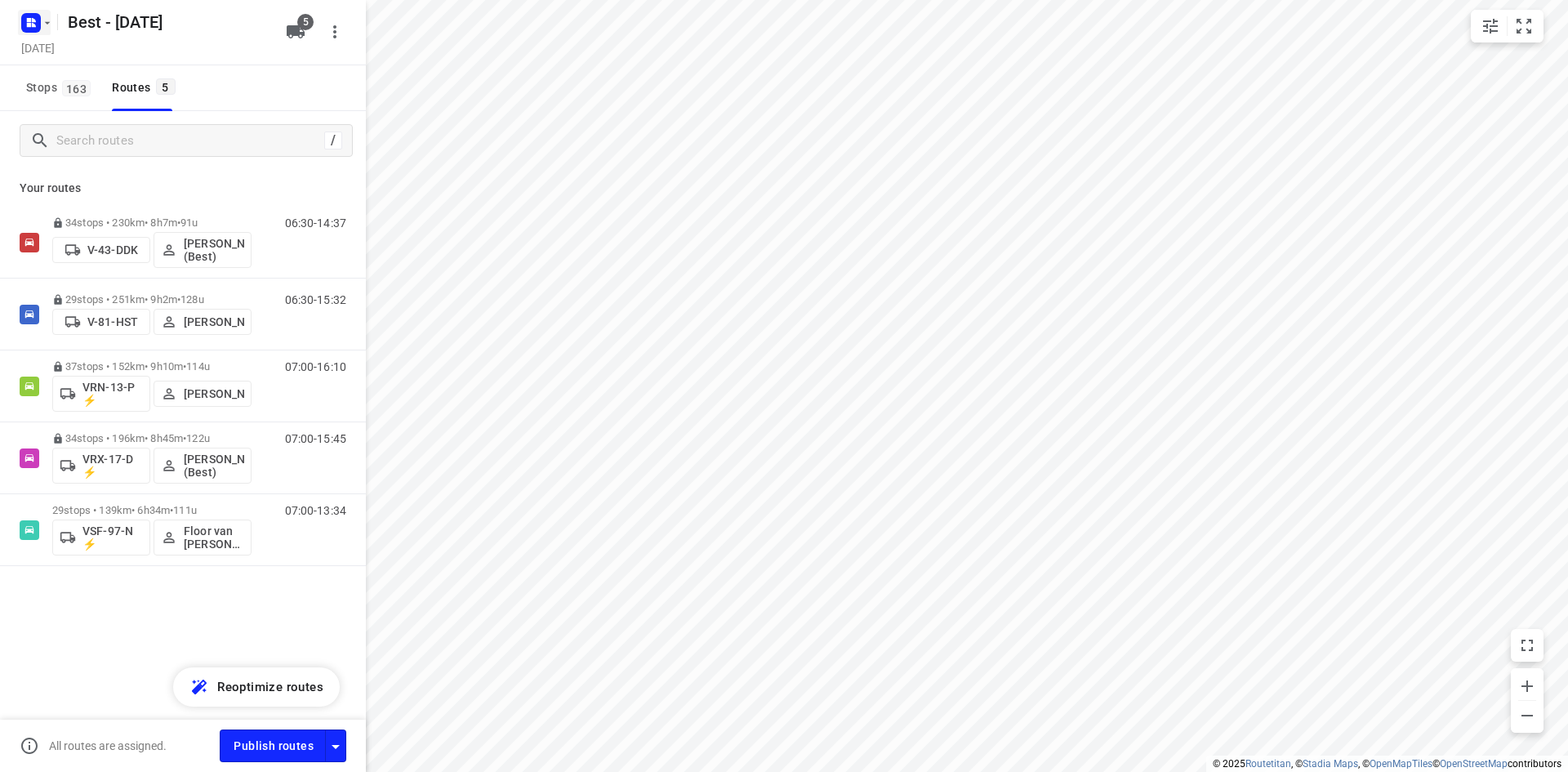
click at [25, 29] on rect "button" at bounding box center [30, 22] width 19 height 19
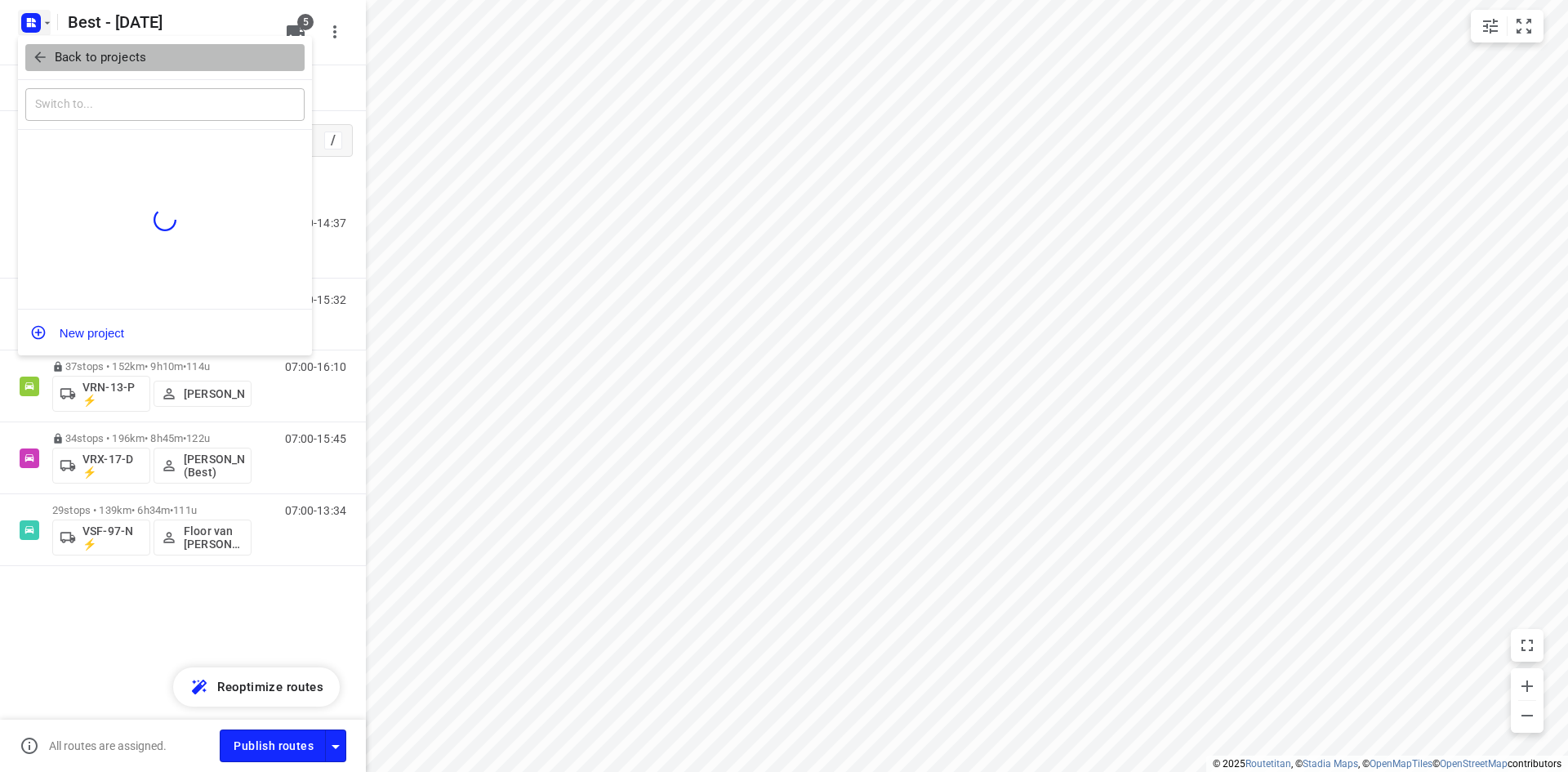
click at [73, 67] on button "Back to projects" at bounding box center [164, 57] width 279 height 27
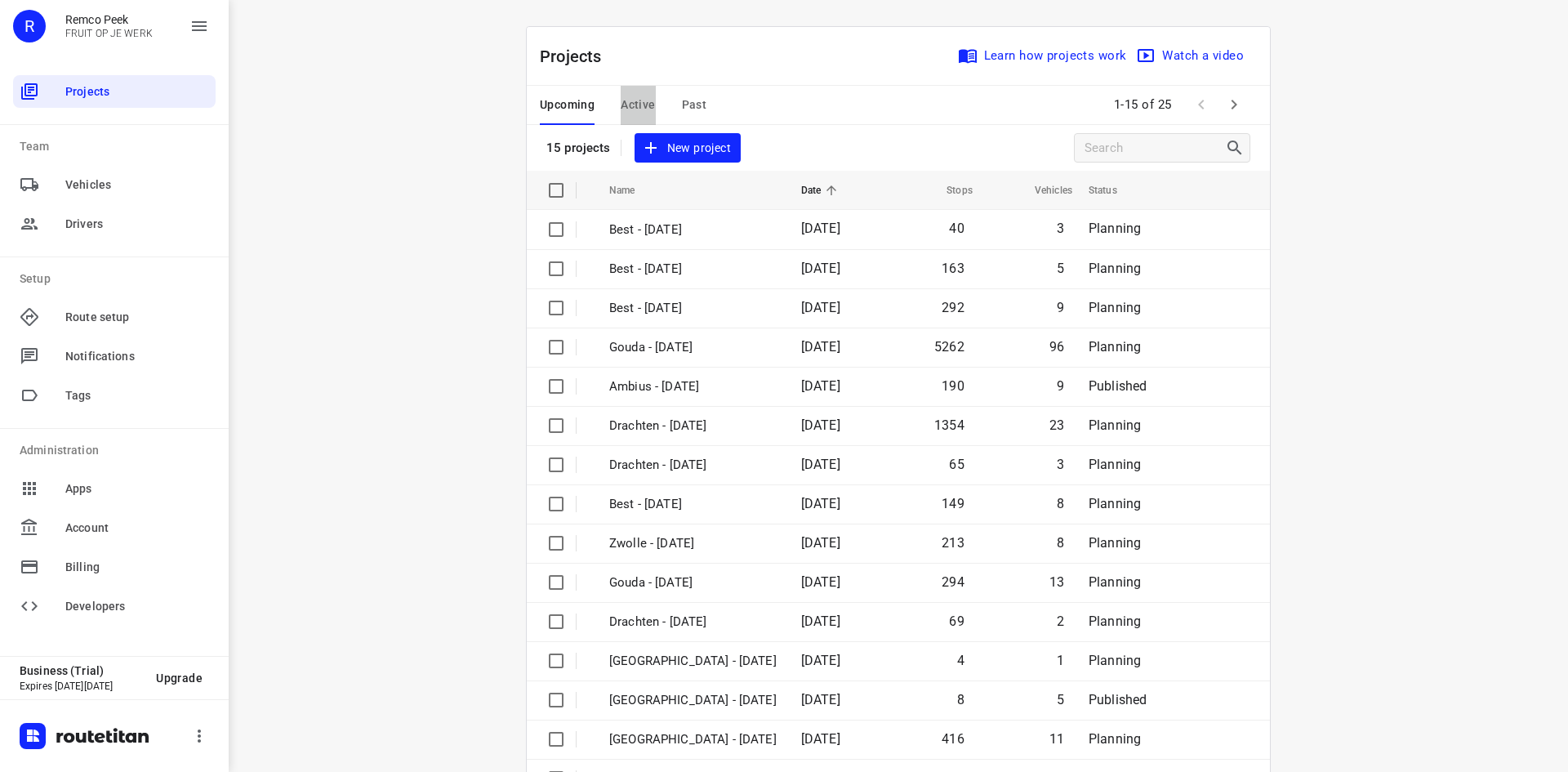
click at [621, 95] on button "Active" at bounding box center [637, 105] width 34 height 39
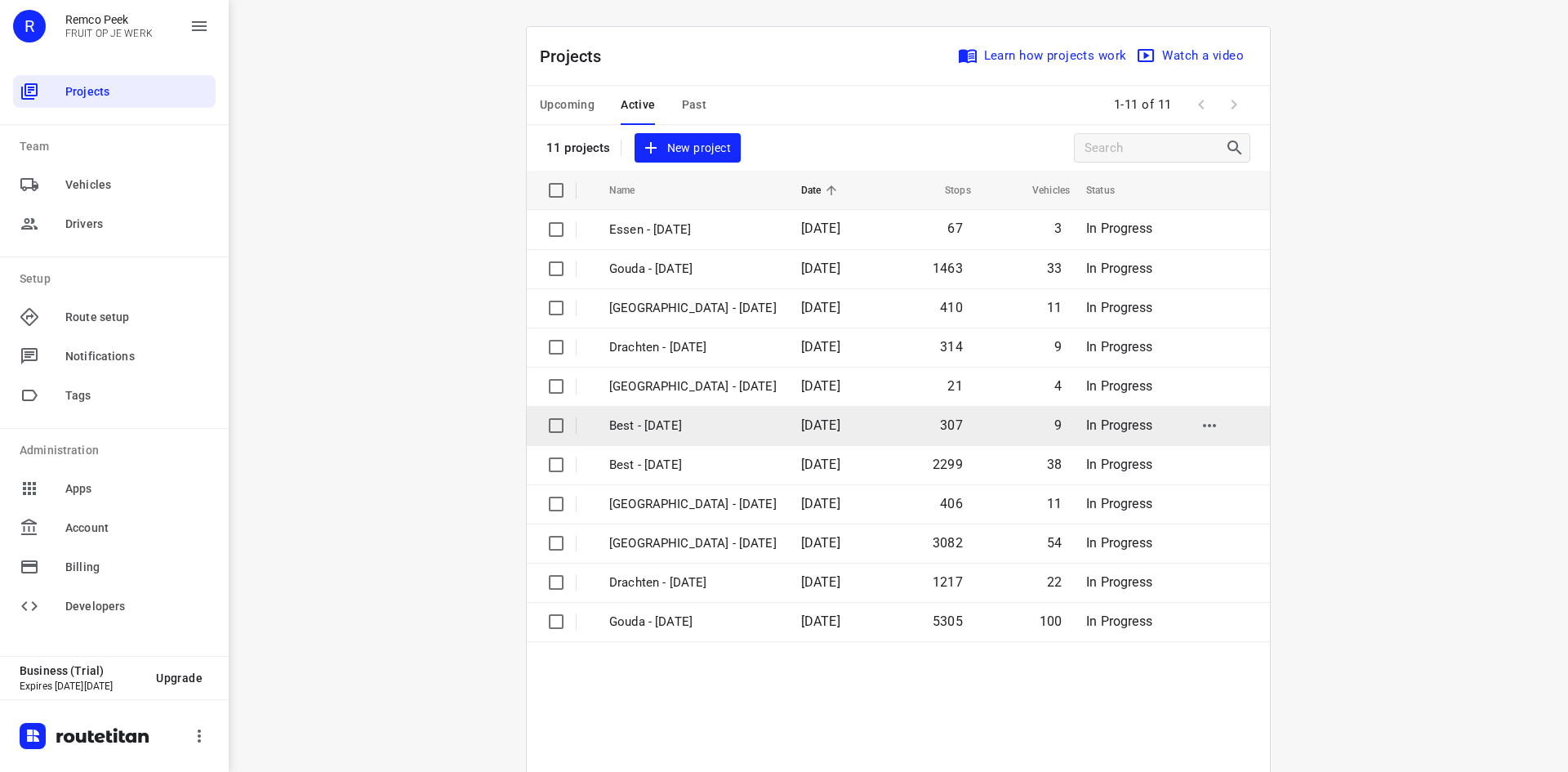
click at [688, 428] on p "Best - [DATE]" at bounding box center [693, 426] width 167 height 18
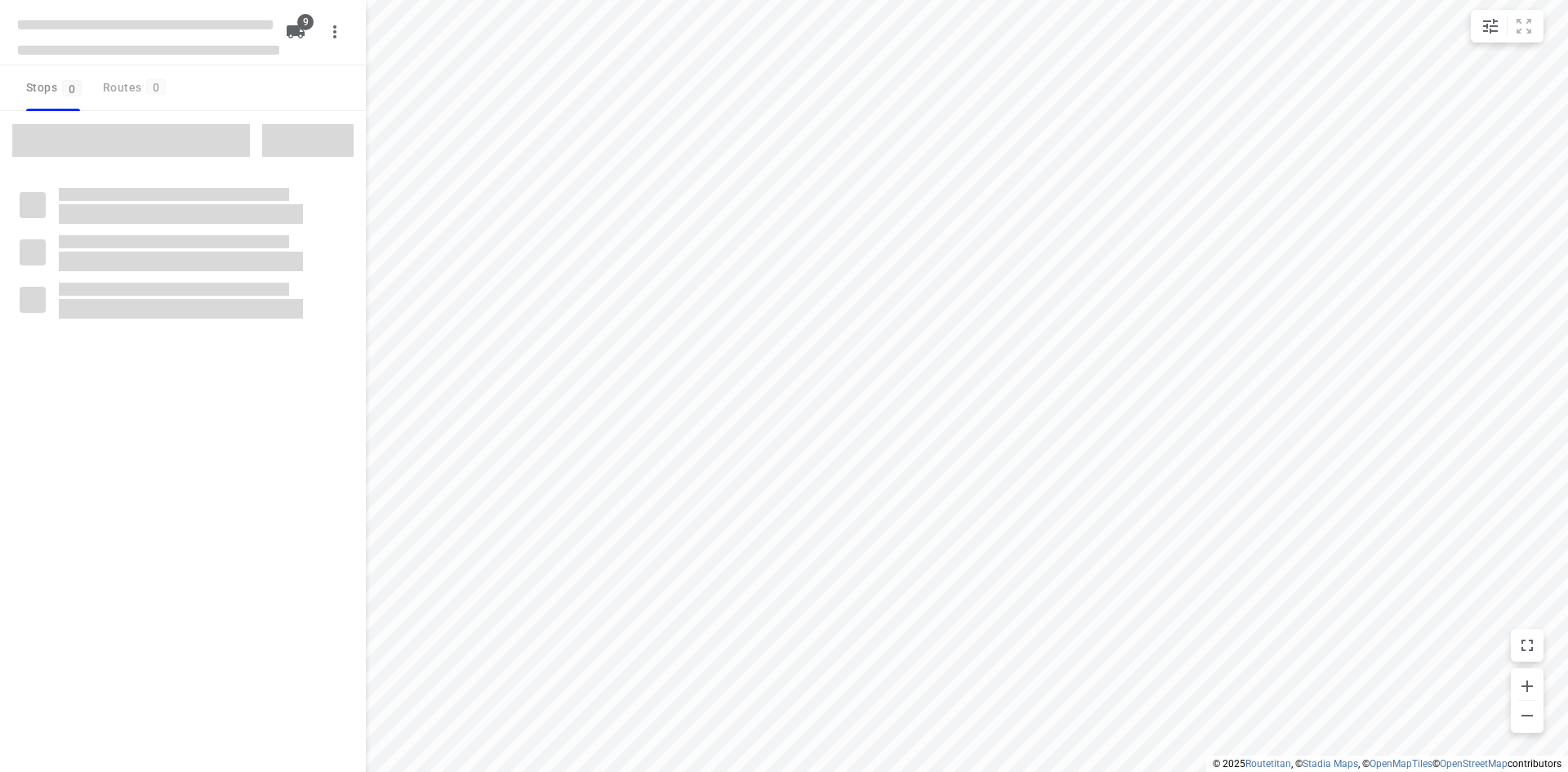
checkbox input "true"
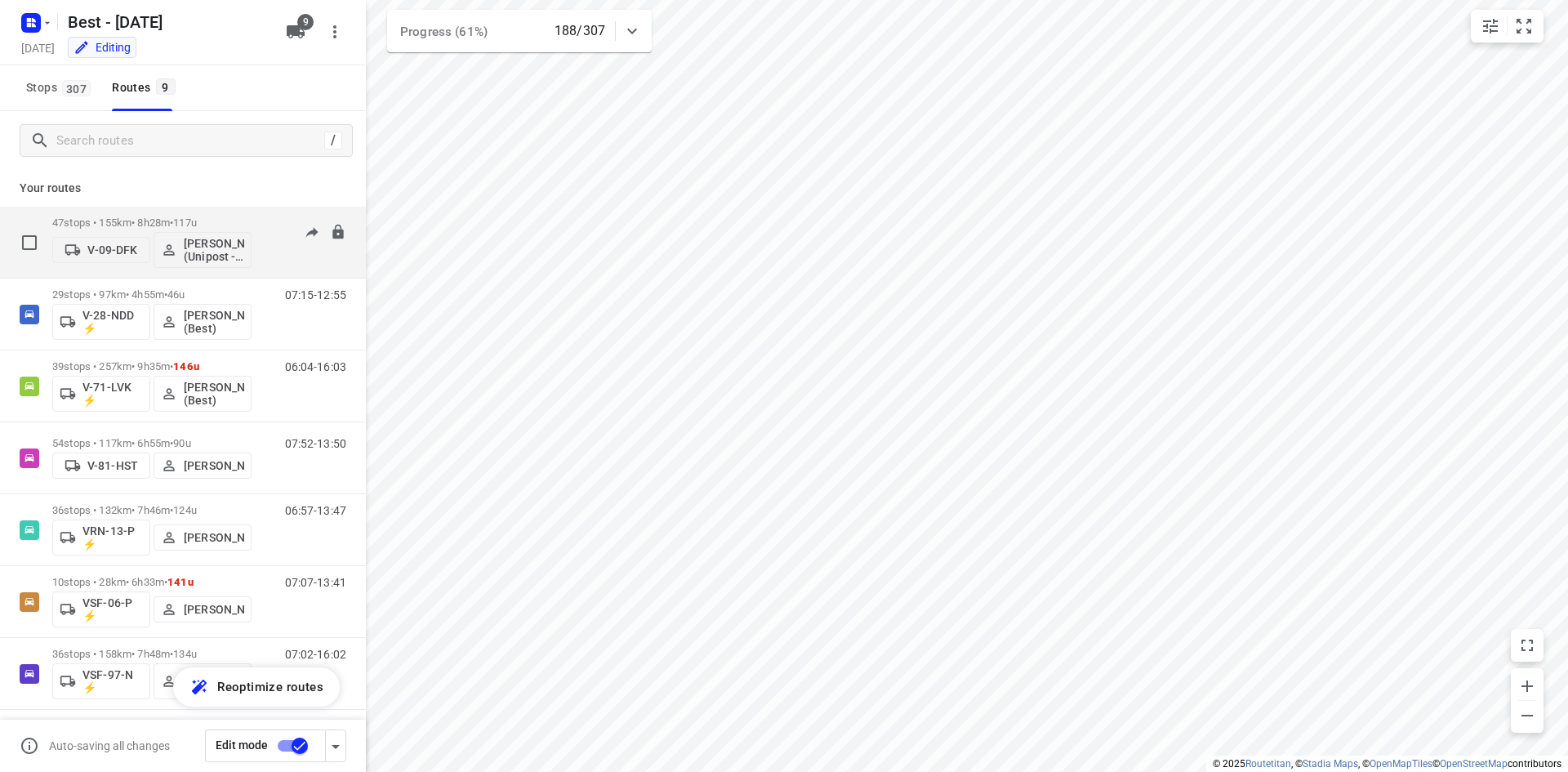
click at [219, 213] on div "47 stops • 155km • 8h28m • 117u V-09-DFK Bilal Alzeadi (Unipost - Best - ZZP)" at bounding box center [152, 242] width 199 height 67
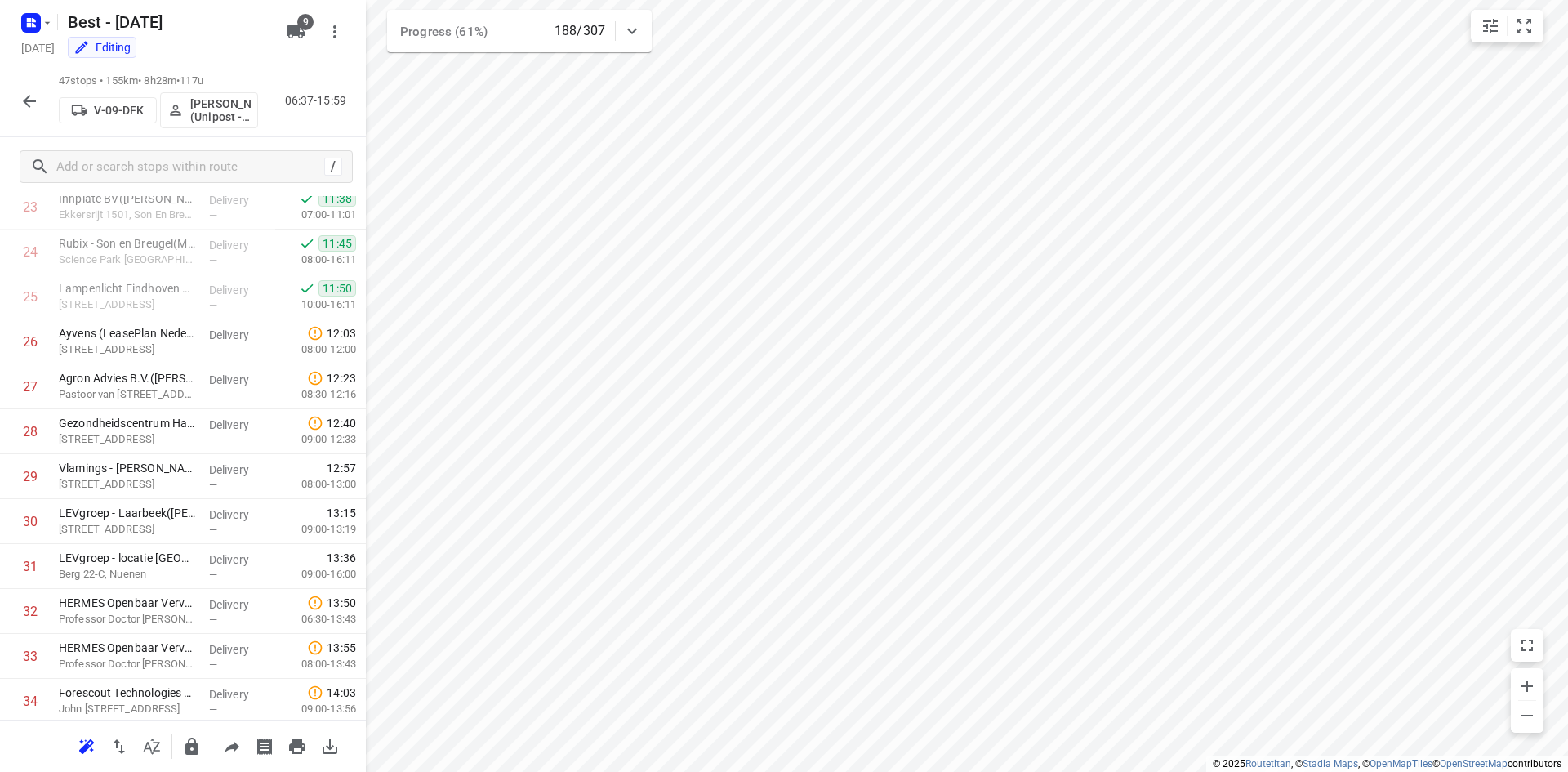
scroll to position [1059, 0]
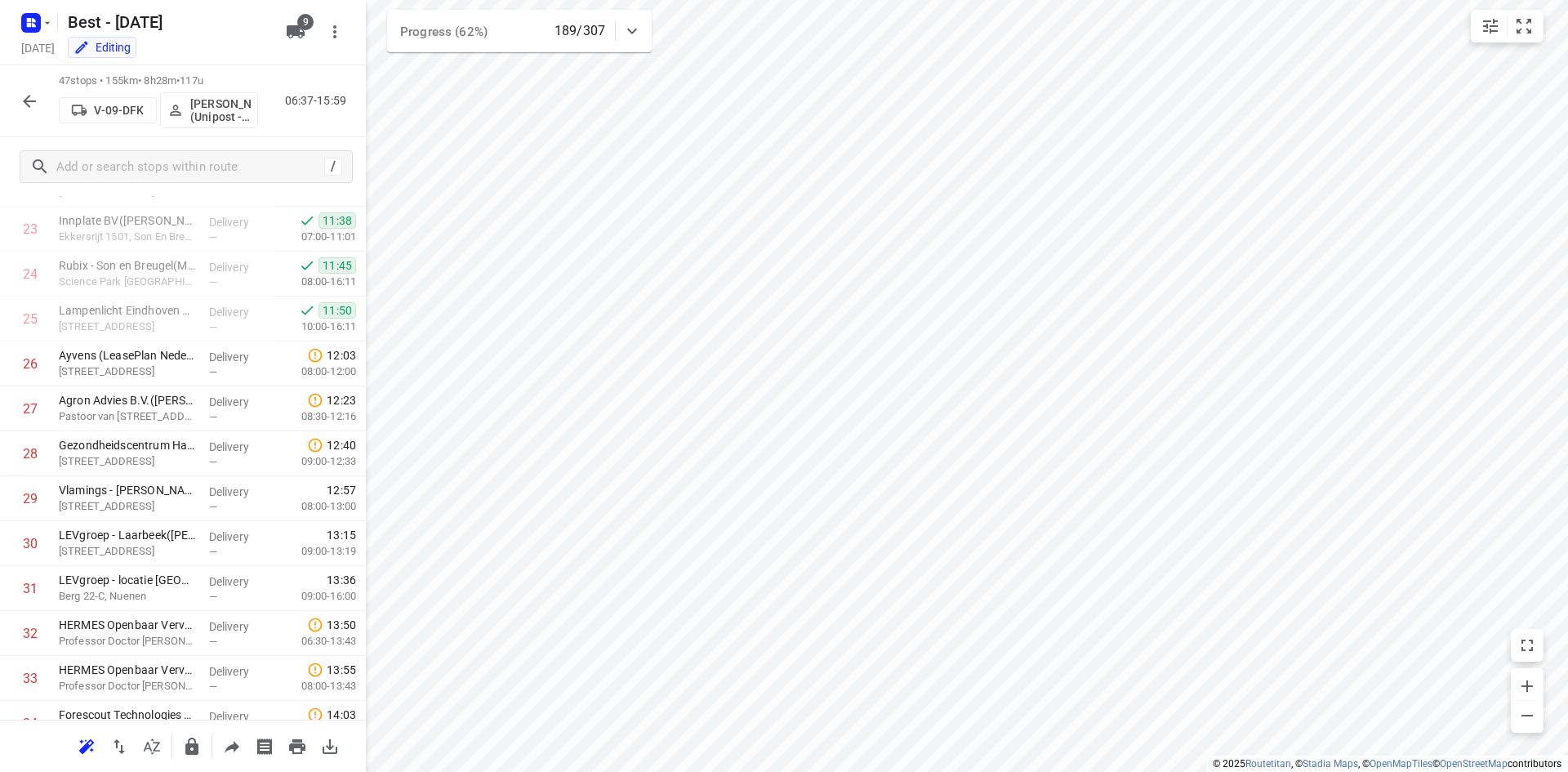
click at [23, 102] on icon "button" at bounding box center [29, 101] width 19 height 19
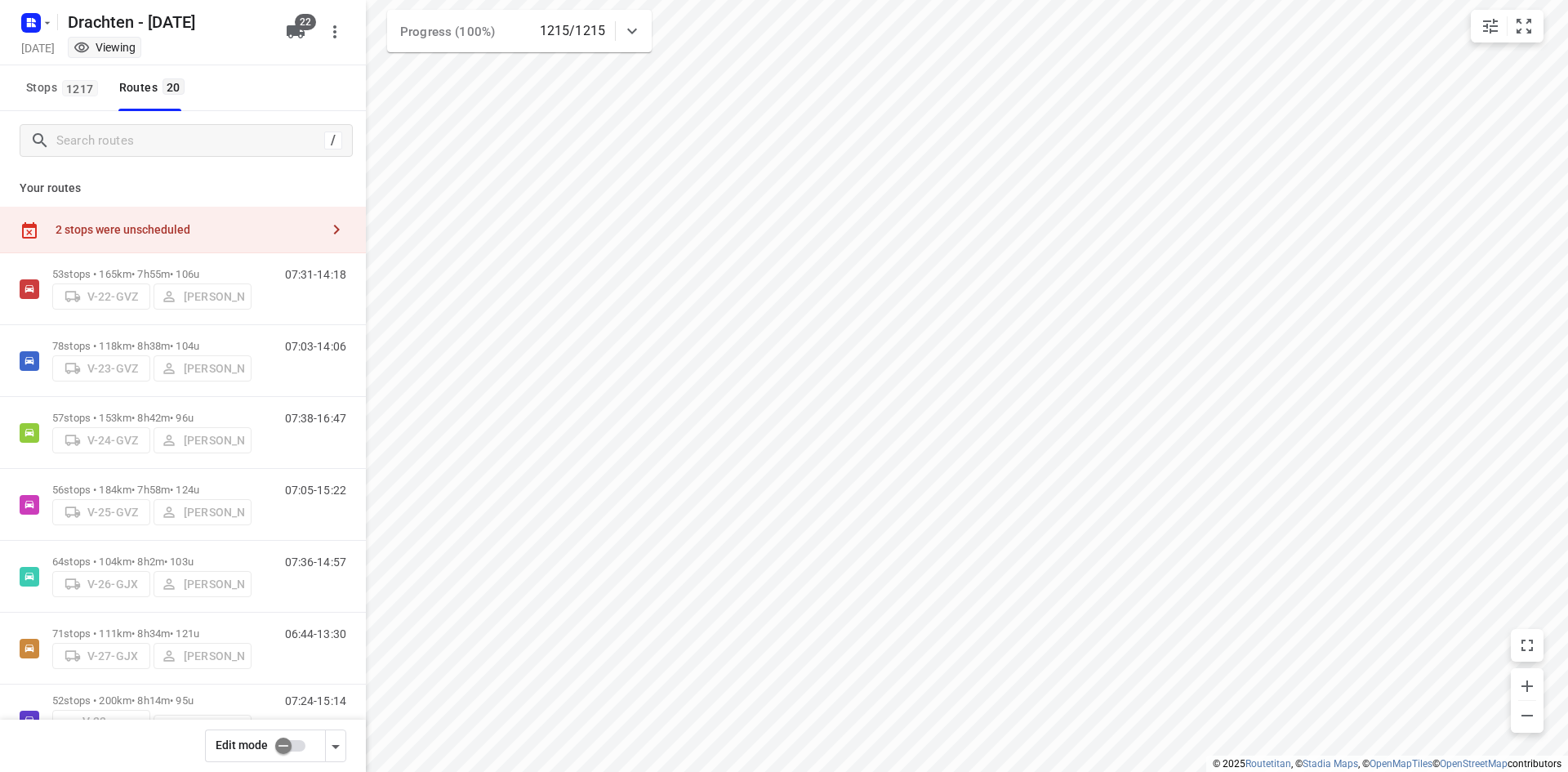
checkbox input "true"
click at [250, 87] on div "Stops 1217 Routes 20" at bounding box center [183, 89] width 366 height 46
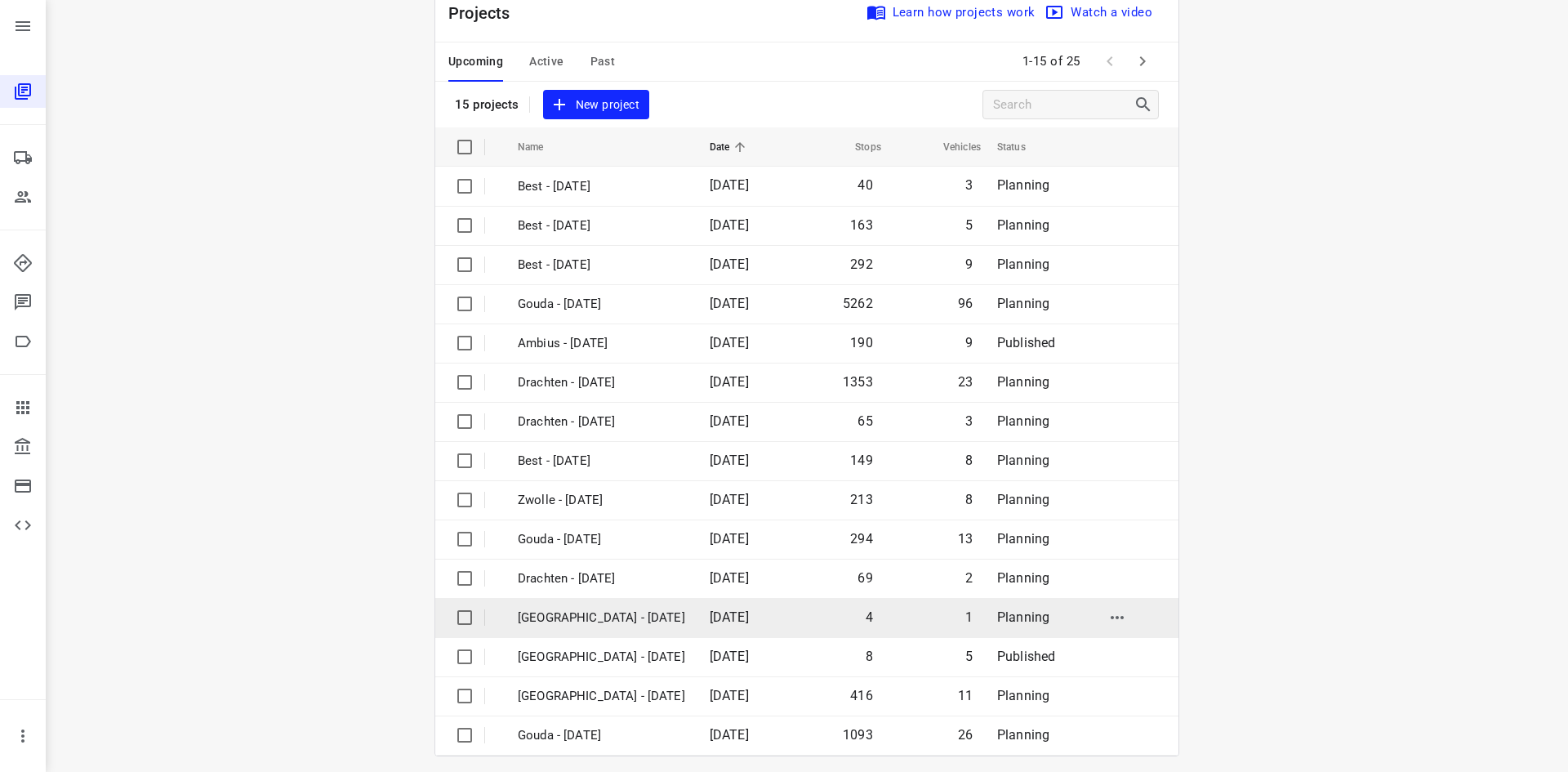
scroll to position [54, 0]
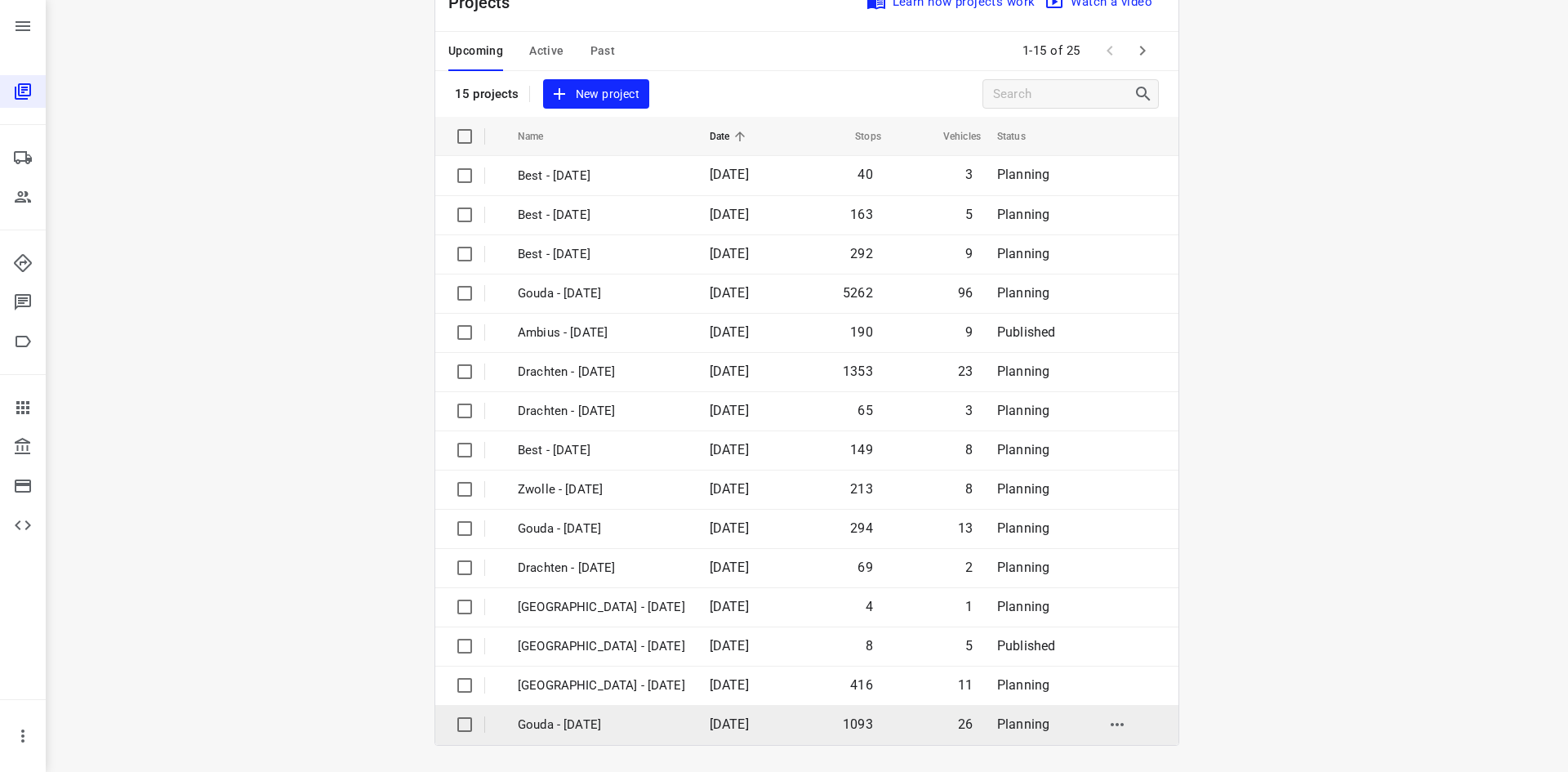
click at [598, 728] on p "Gouda - Thursday" at bounding box center [601, 725] width 167 height 18
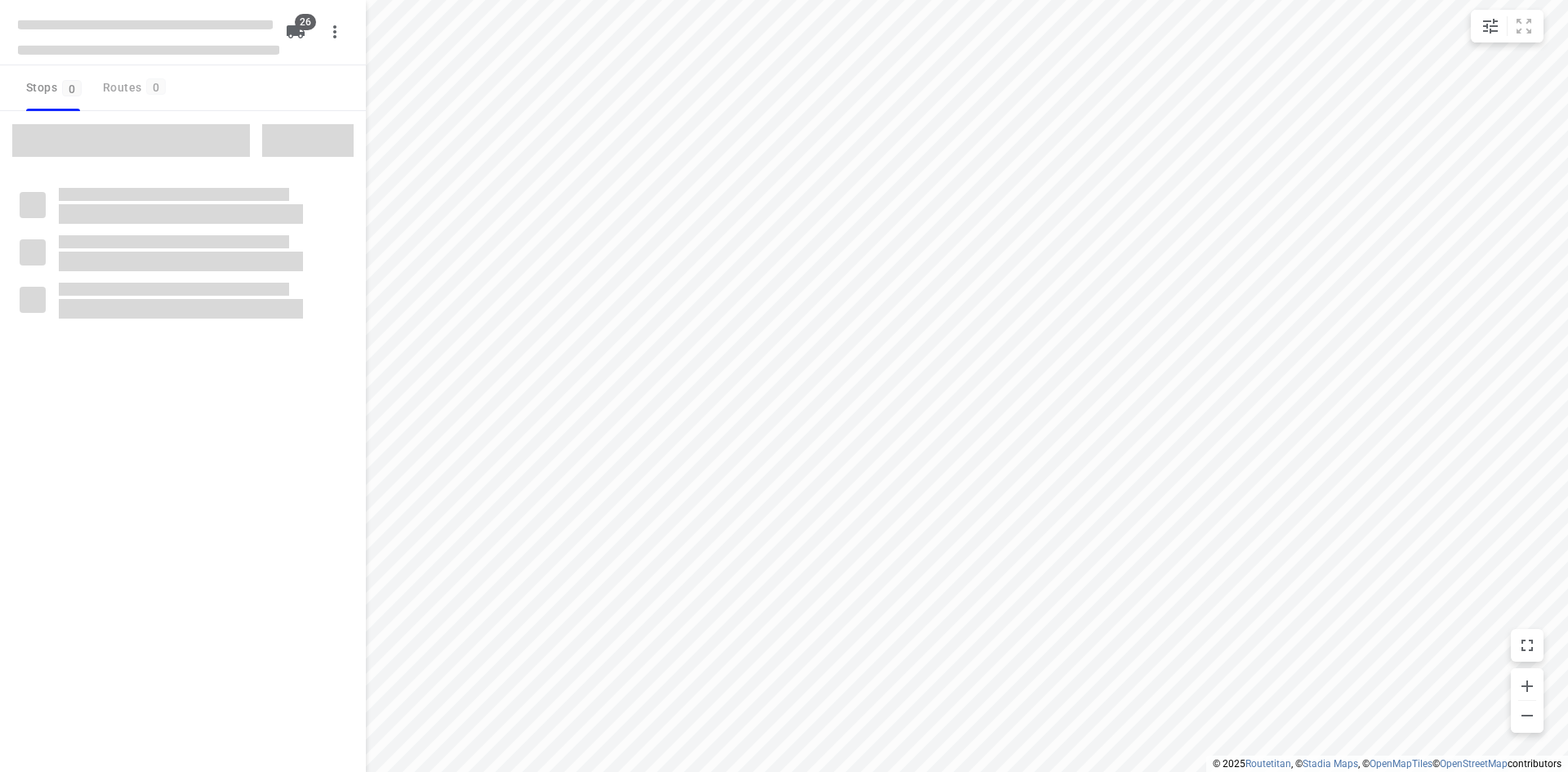
checkbox input "true"
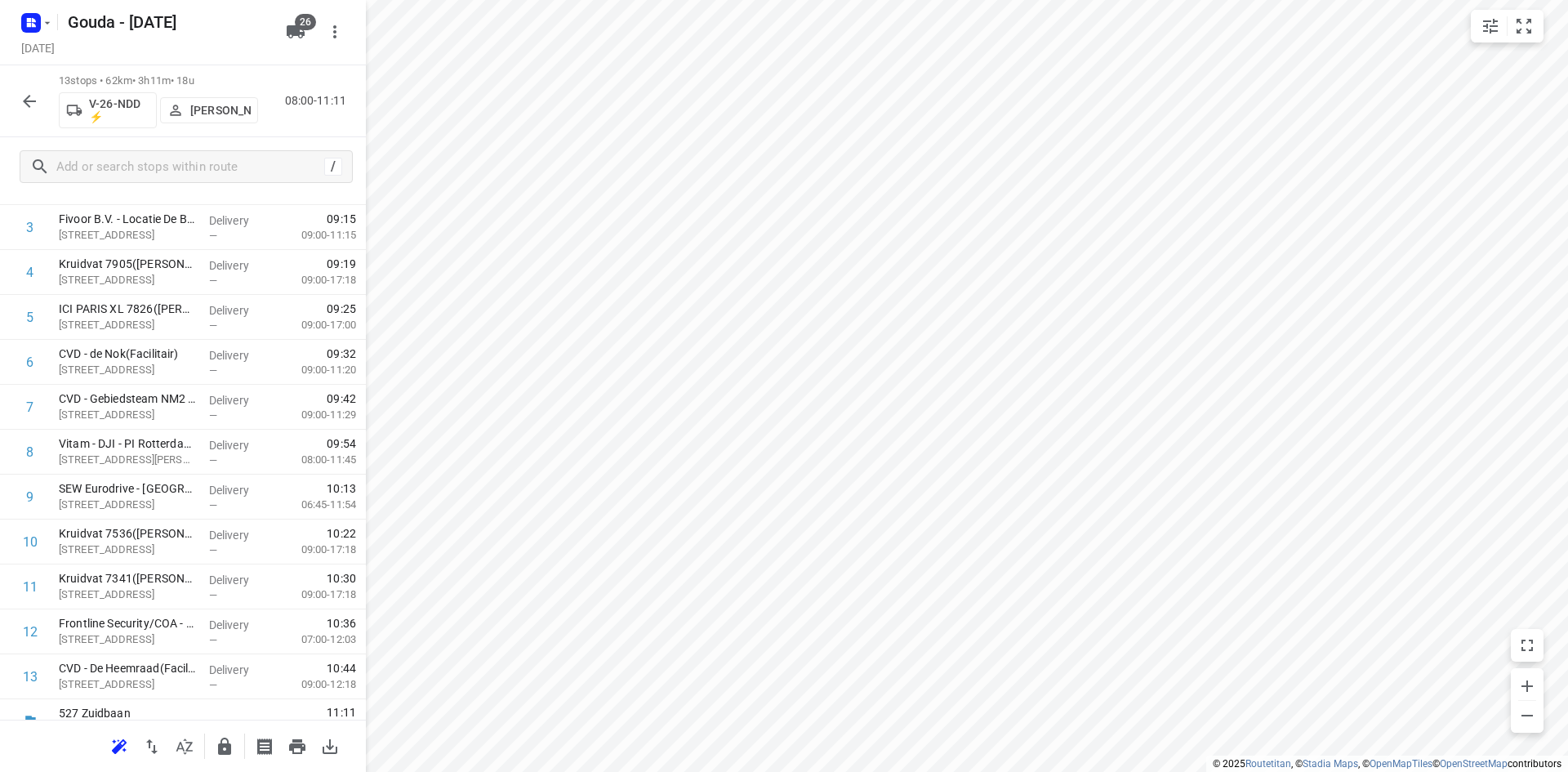
scroll to position [234, 0]
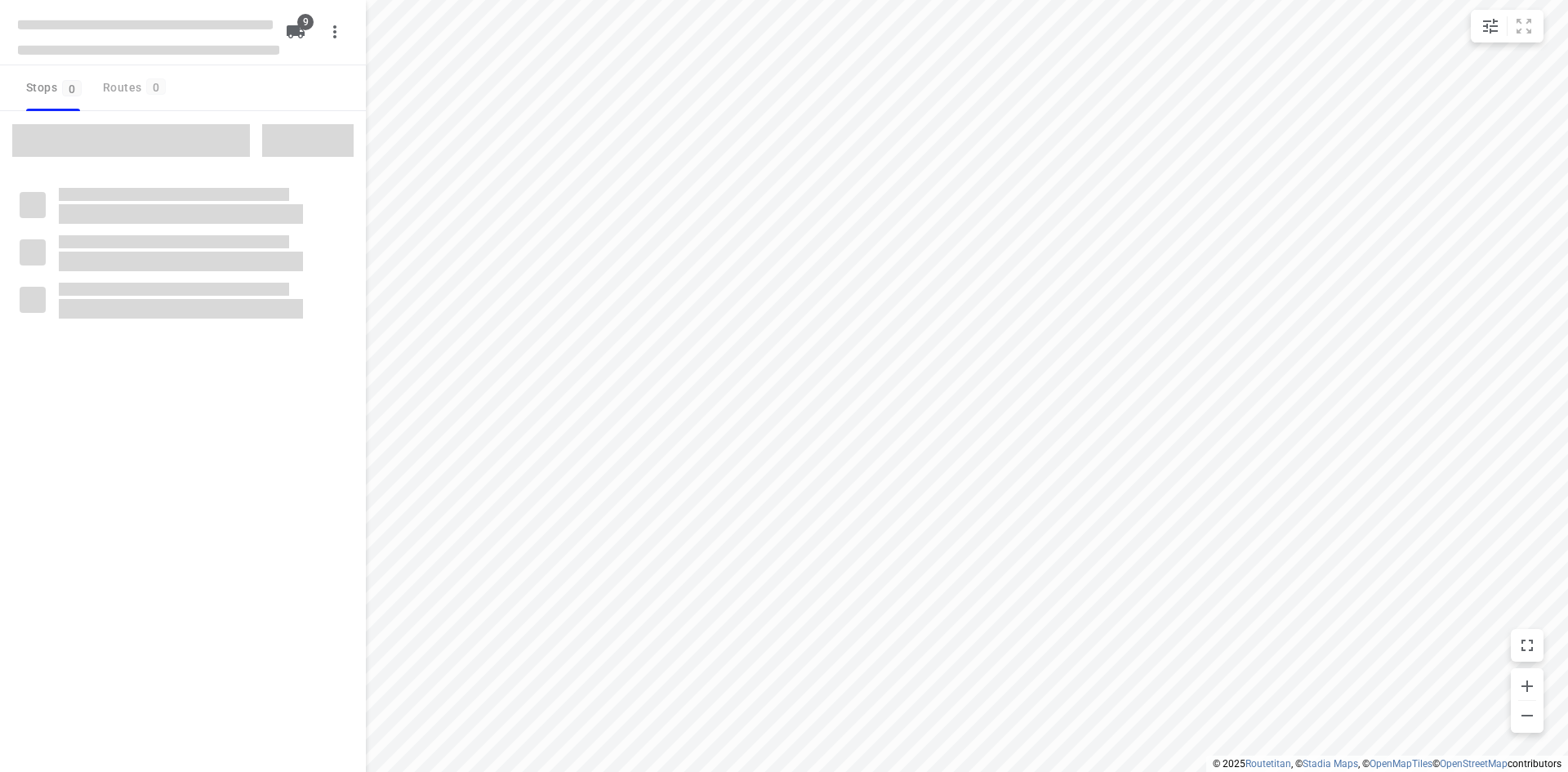
checkbox input "true"
